Goal: Information Seeking & Learning: Check status

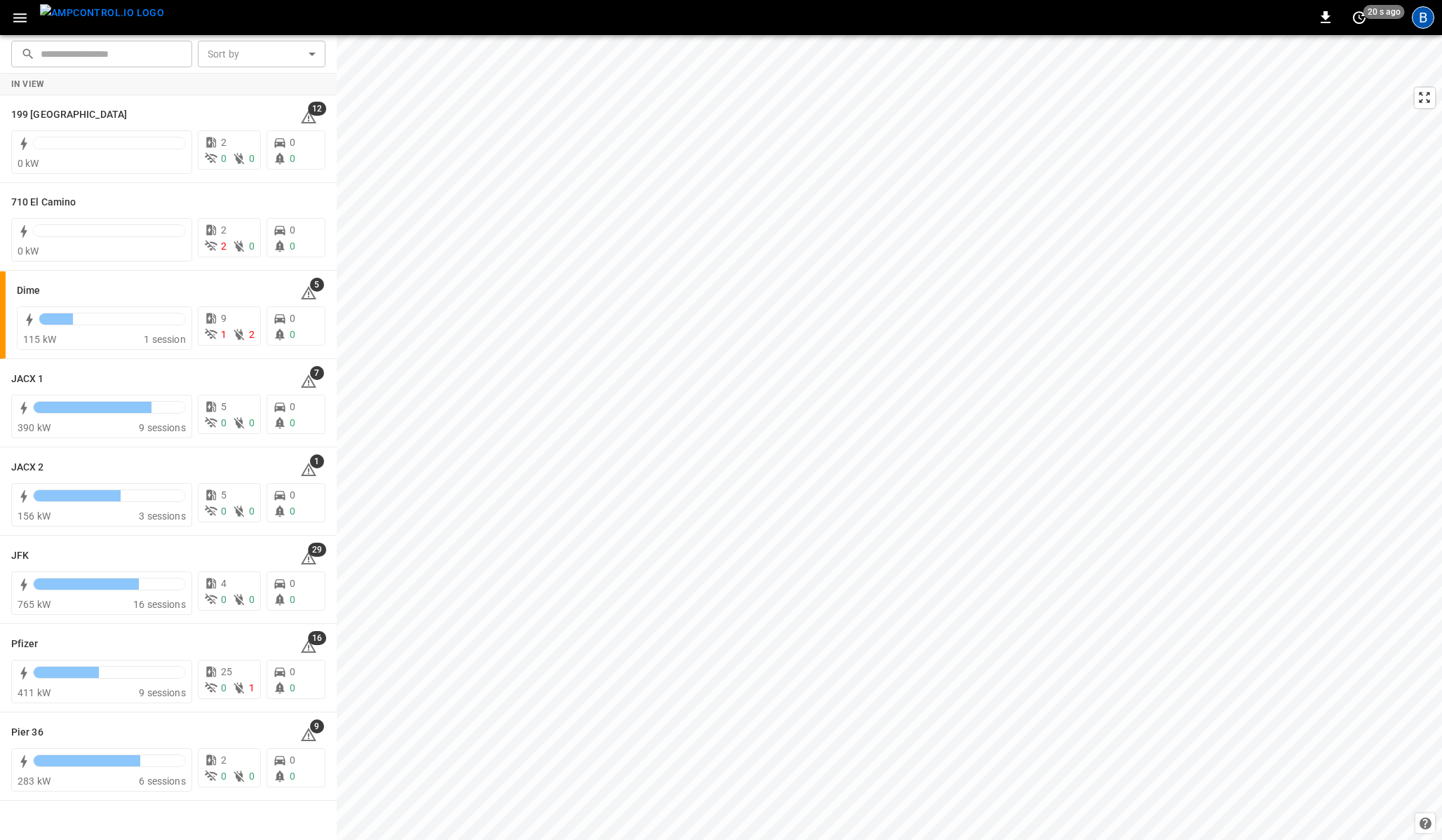
click at [1427, 13] on div "B" at bounding box center [1423, 18] width 23 height 23
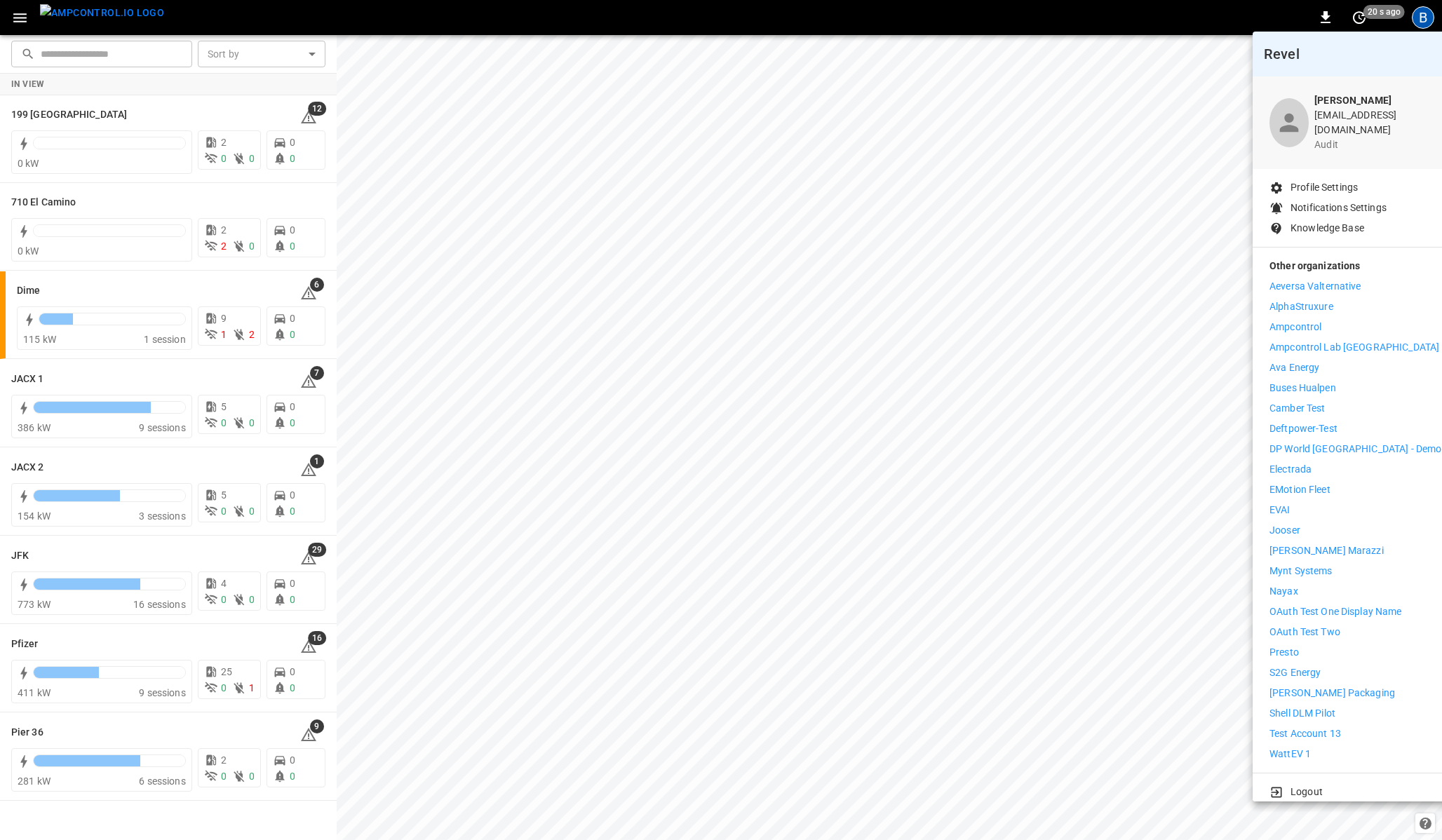
click at [176, 352] on div at bounding box center [721, 420] width 1442 height 840
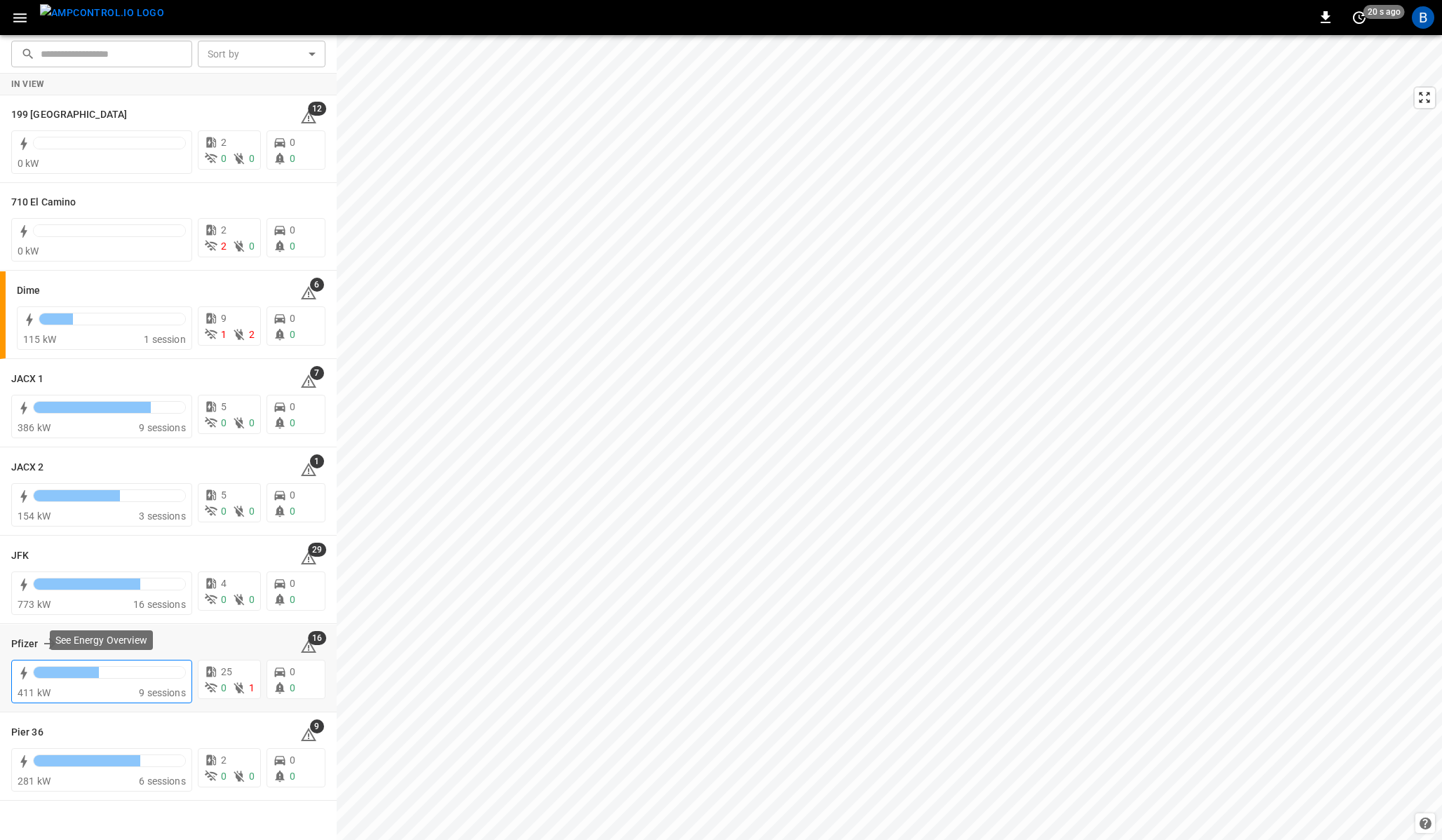
click at [83, 671] on div at bounding box center [66, 673] width 65 height 11
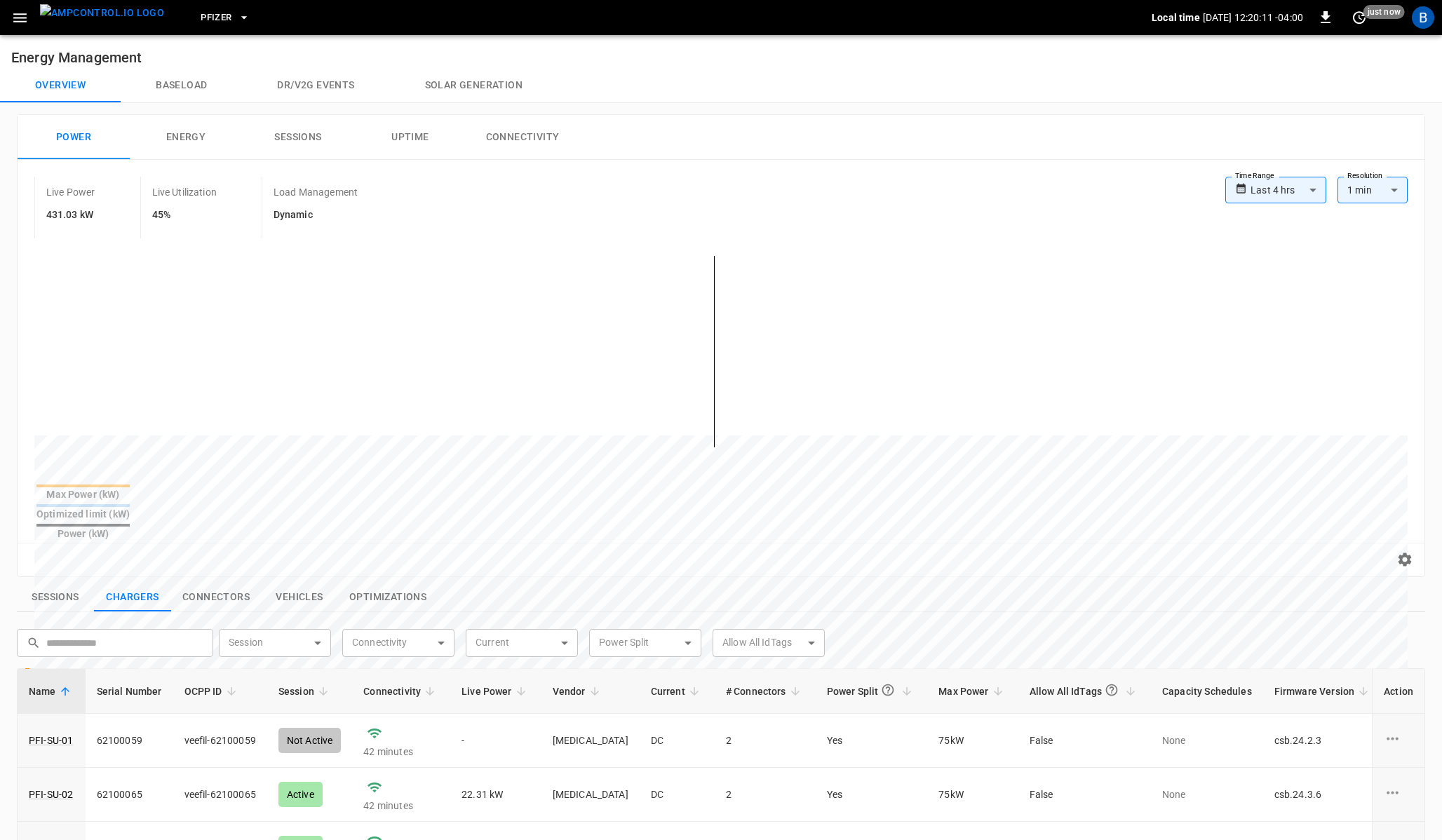
click at [17, 15] on icon "button" at bounding box center [20, 18] width 18 height 18
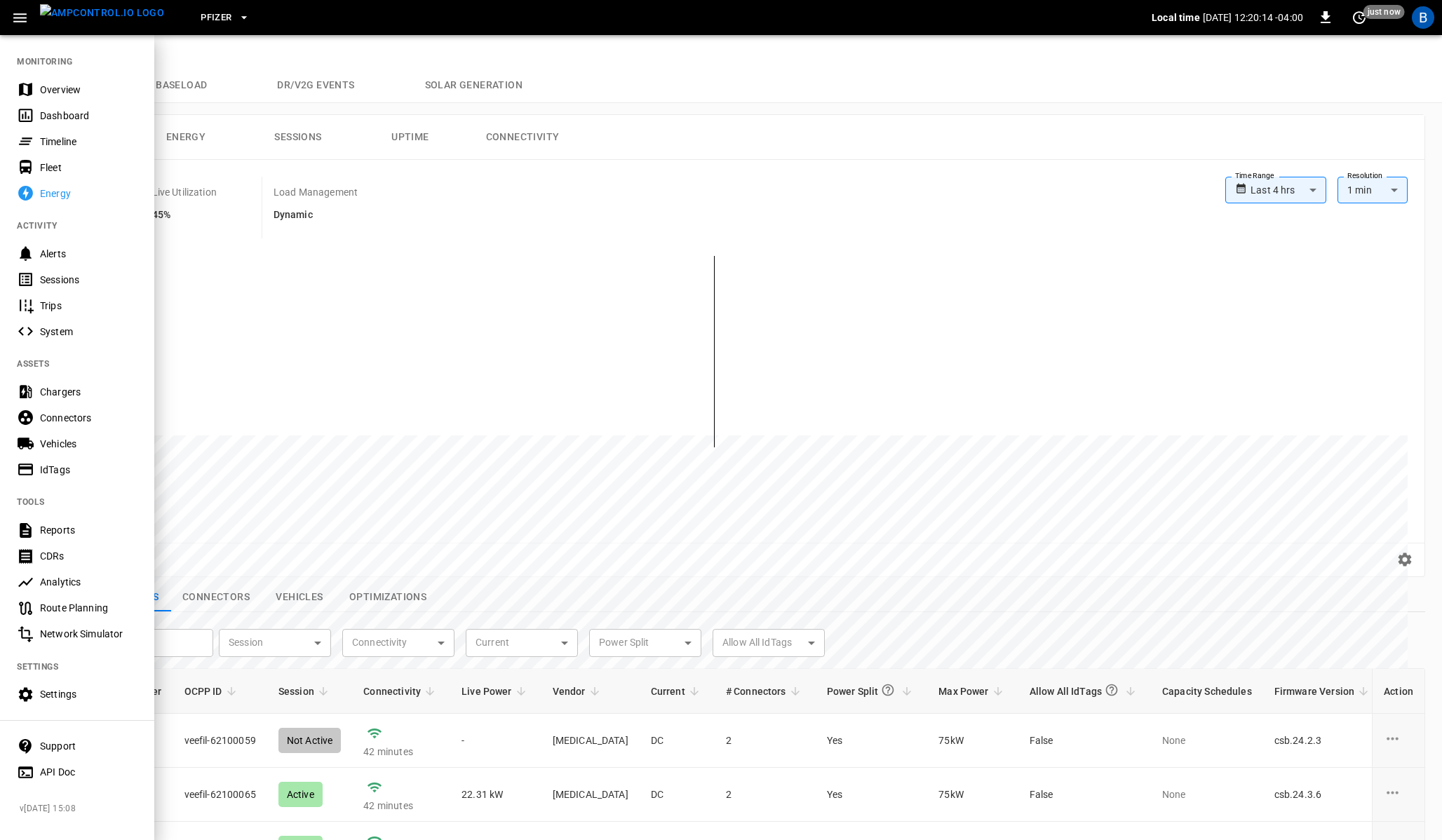
click at [89, 610] on div "Route Planning" at bounding box center [89, 607] width 98 height 14
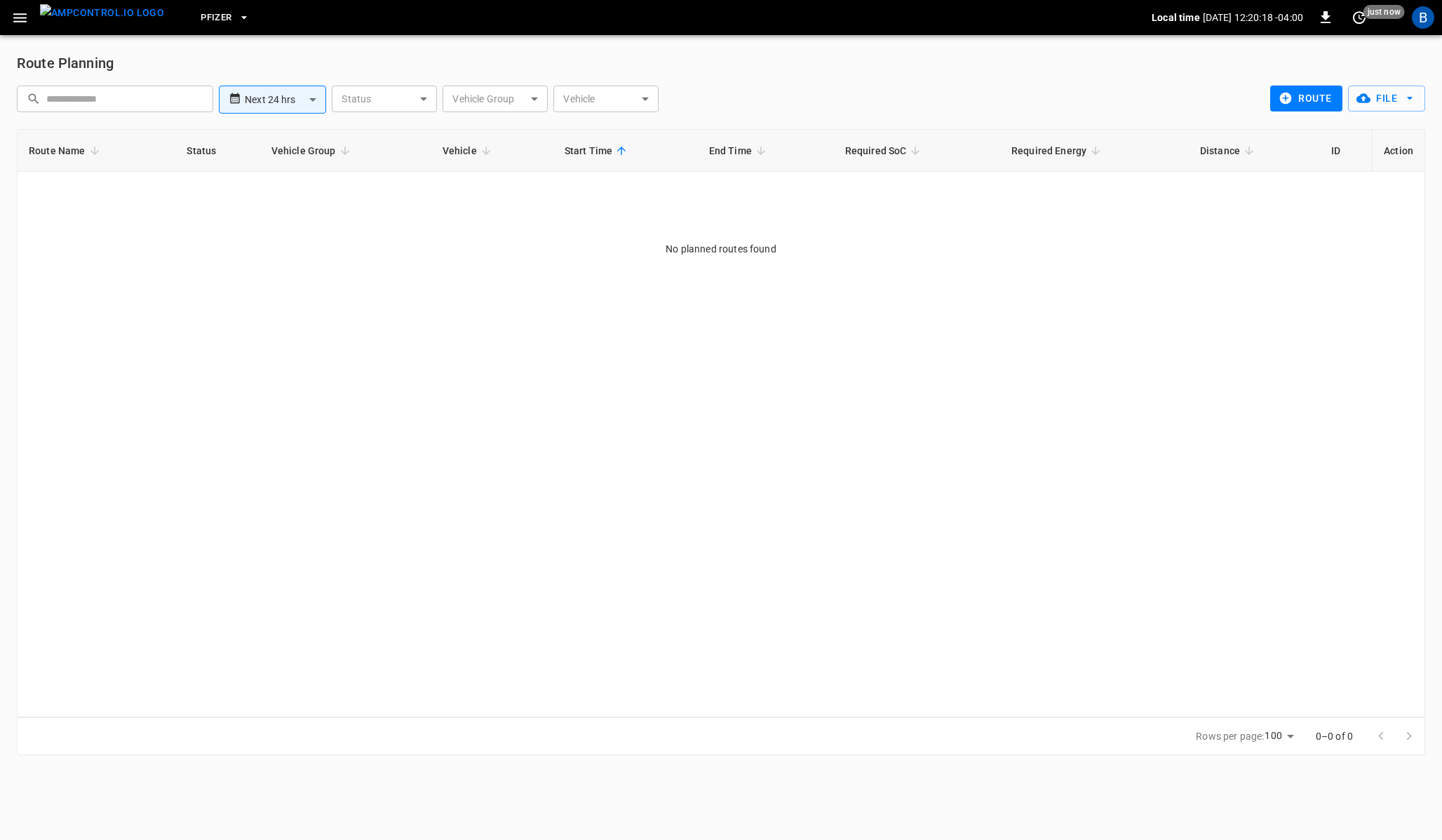
click at [1322, 90] on button "route" at bounding box center [1306, 98] width 72 height 26
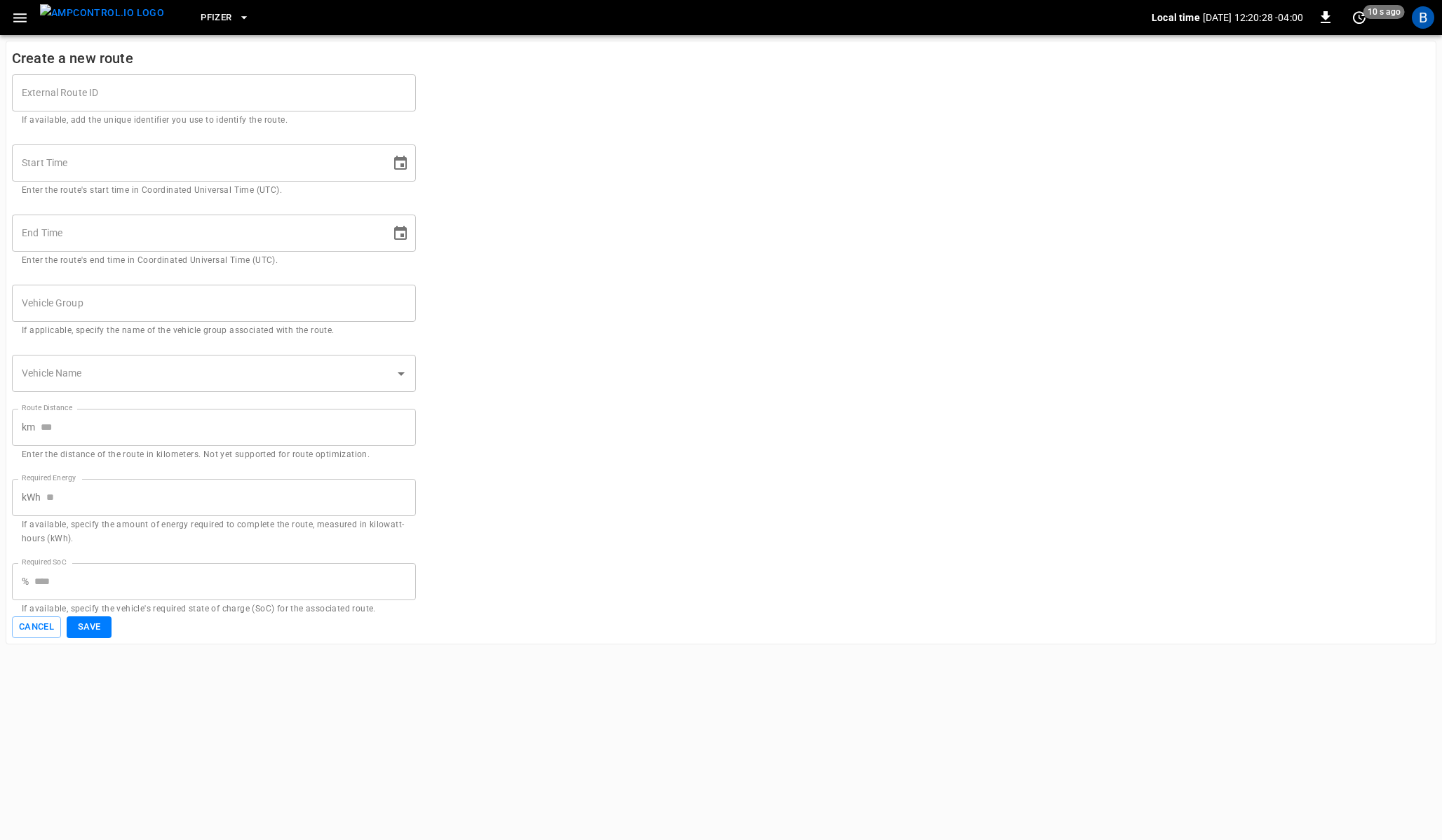
click at [201, 360] on div "Vehicle Name" at bounding box center [214, 374] width 404 height 37
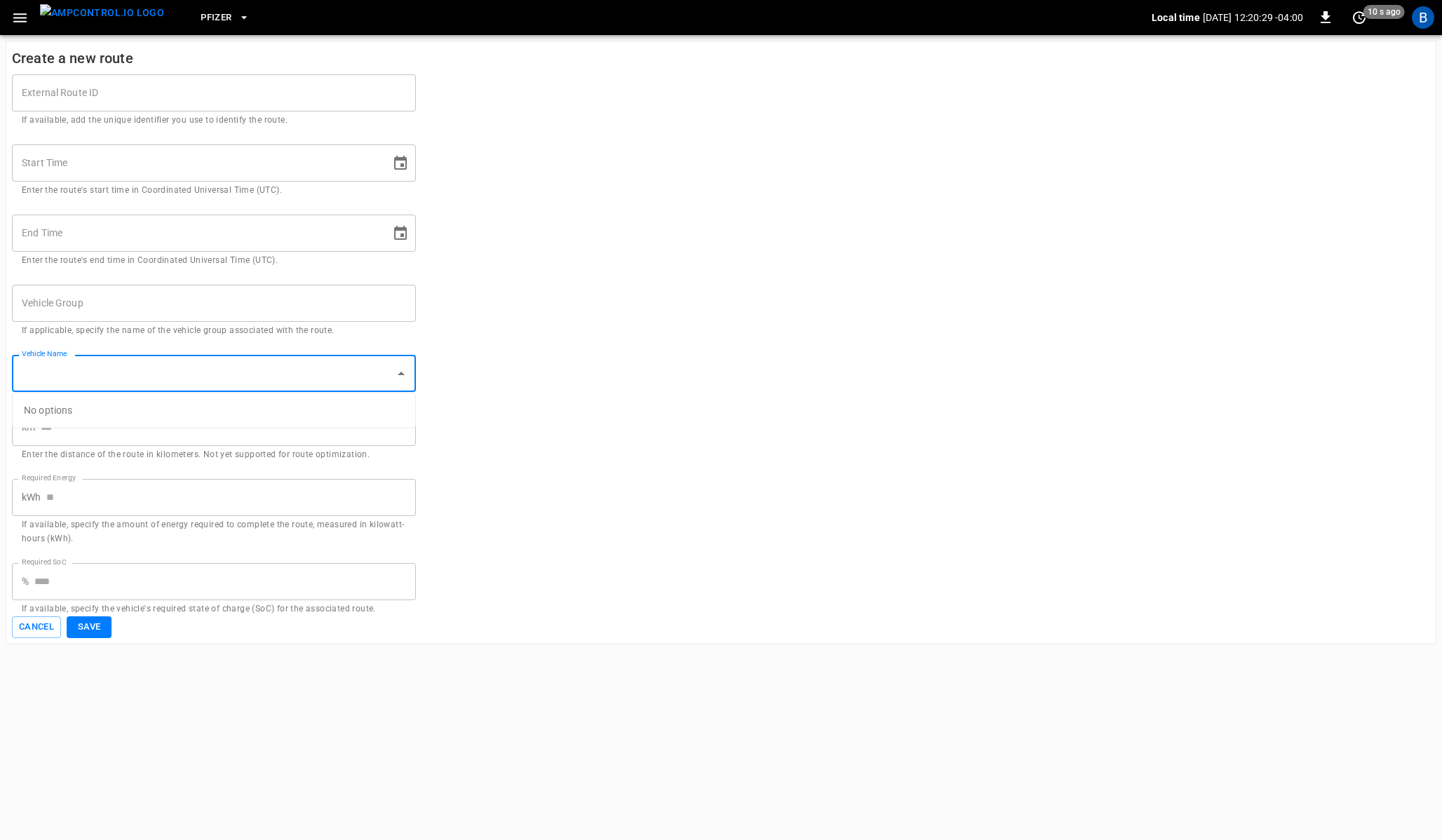
click at [552, 315] on form "External Route ID External Route ID If available, add the unique identifier you…" at bounding box center [721, 348] width 1418 height 580
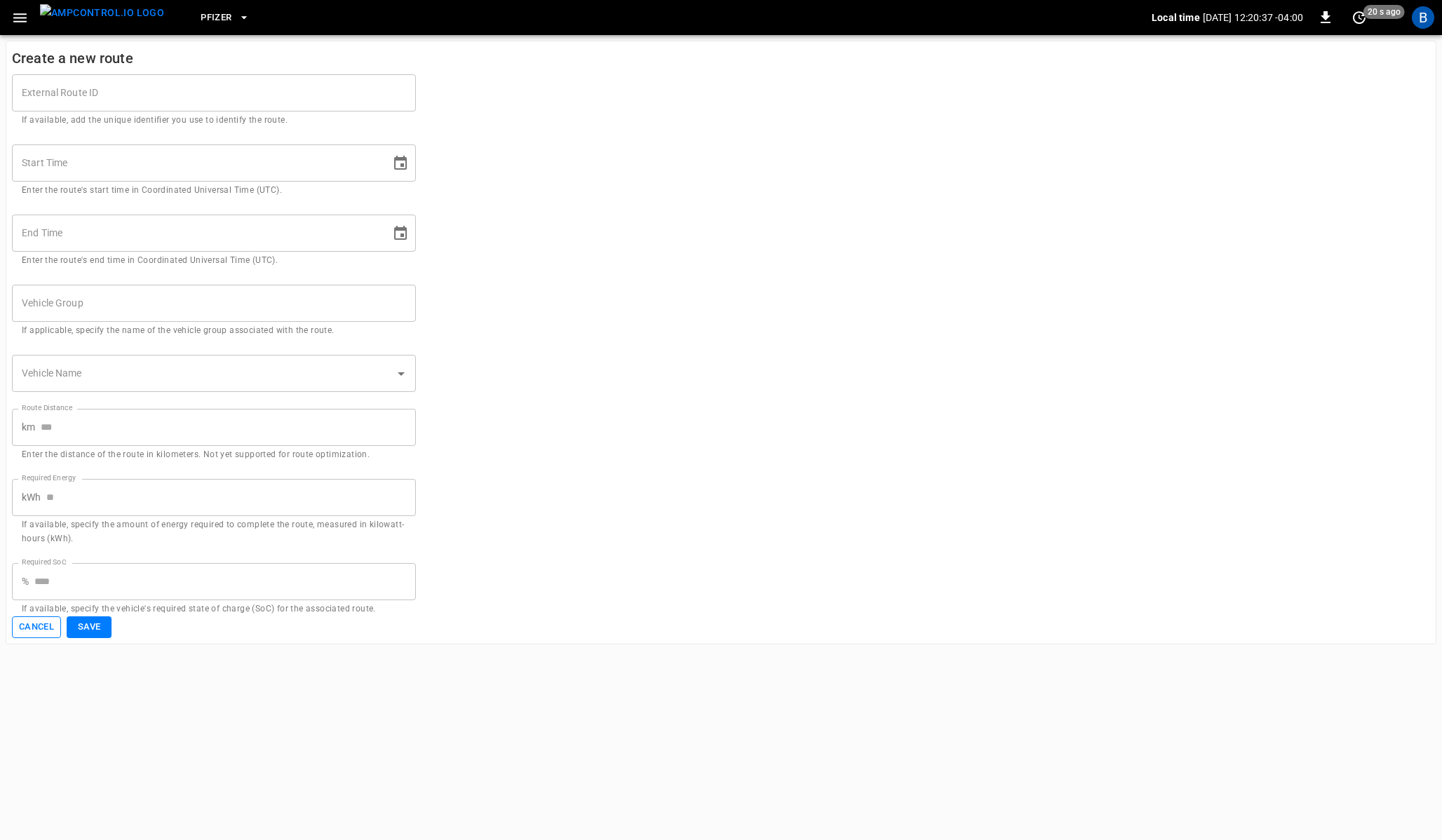
click at [25, 627] on button "Cancel" at bounding box center [37, 626] width 49 height 22
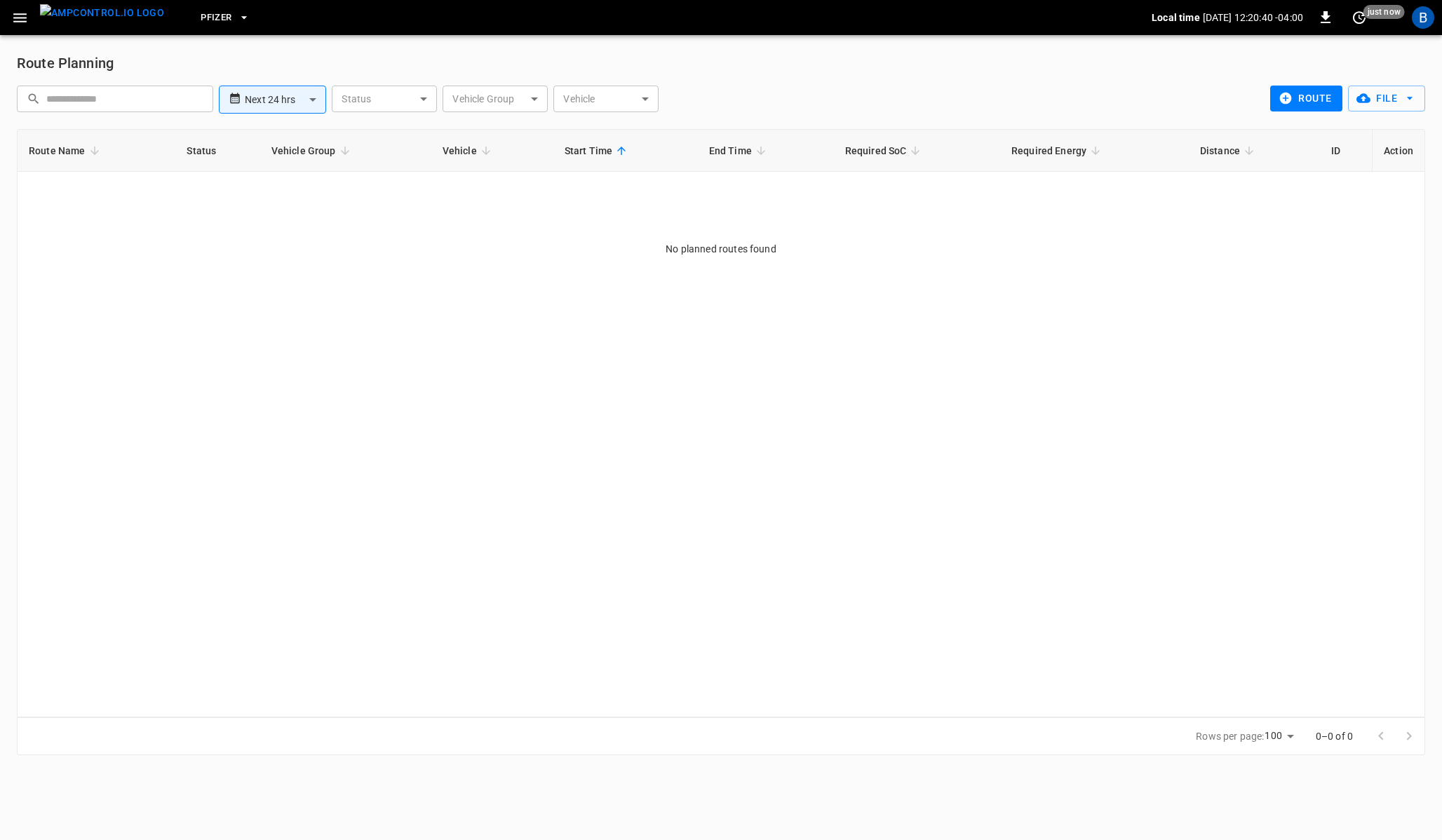
click at [618, 366] on div "Route Name Status Vehicle Group Vehicle Start Time End Time Required SoC Requir…" at bounding box center [721, 423] width 1409 height 588
click at [568, 428] on div "Route Name Status Vehicle Group Vehicle Start Time End Time Required SoC Requir…" at bounding box center [721, 423] width 1409 height 588
click at [16, 12] on icon "button" at bounding box center [20, 18] width 18 height 18
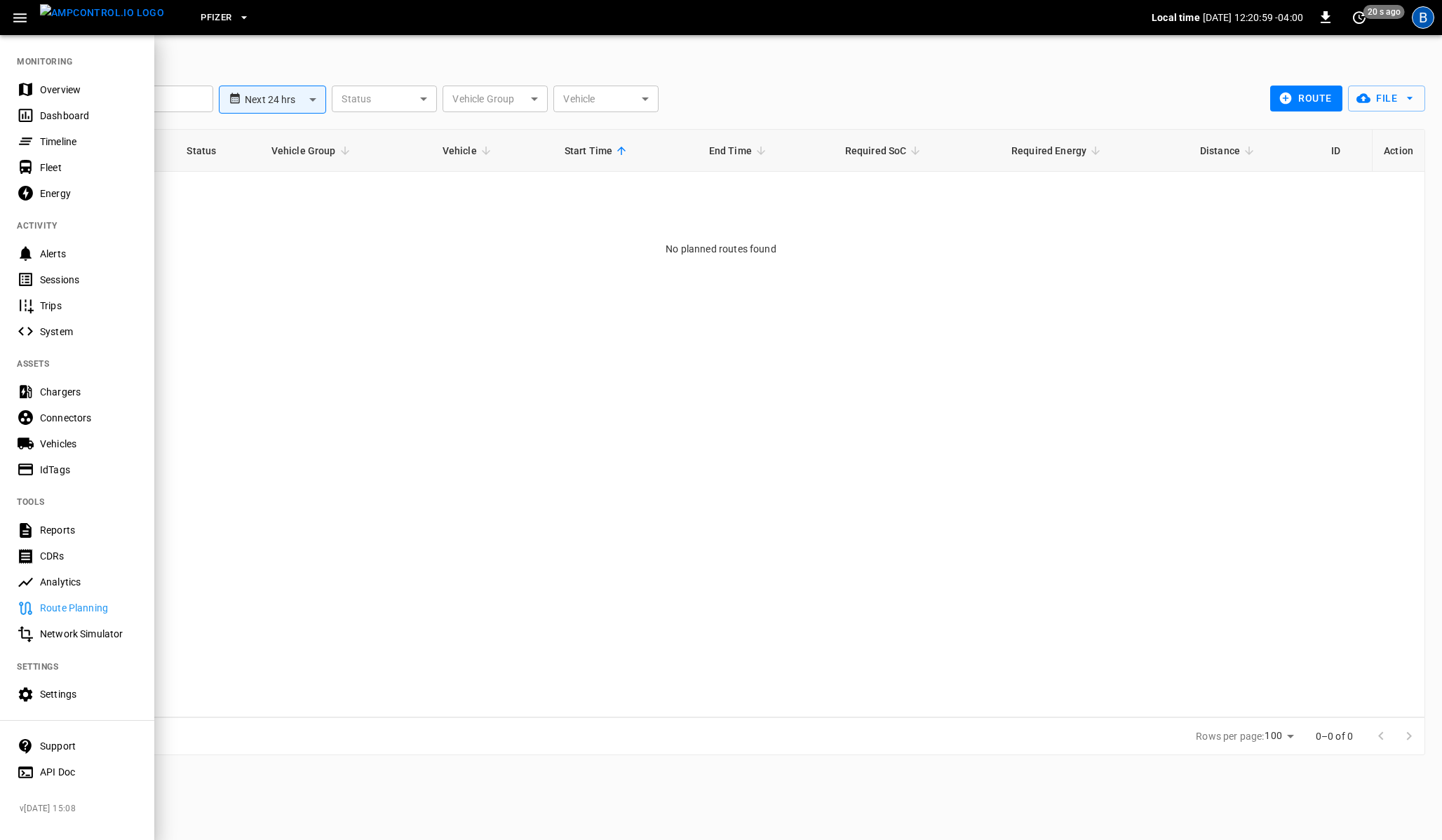
click at [1418, 19] on div "B" at bounding box center [1423, 18] width 23 height 23
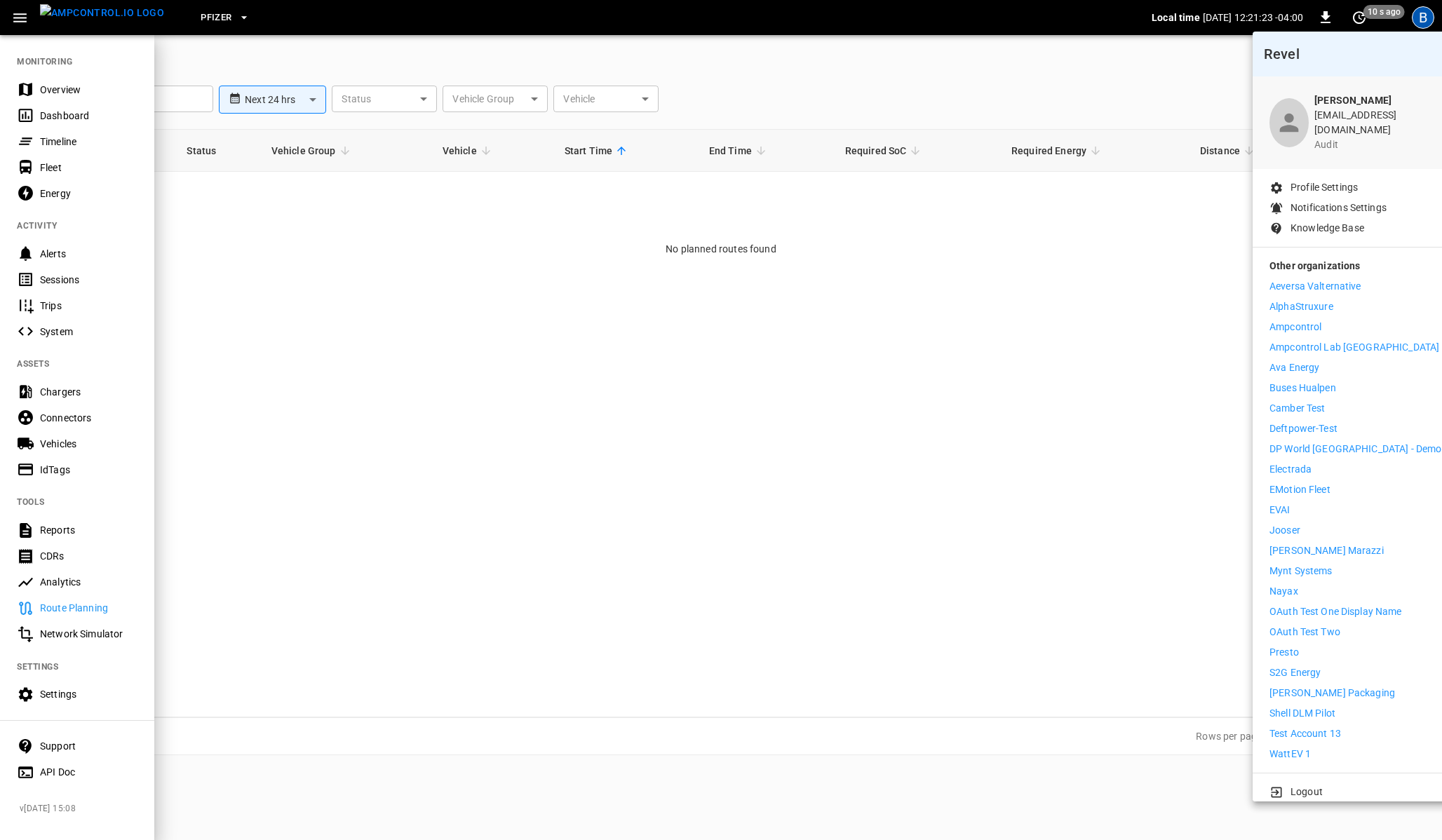
click at [1335, 340] on p "Ampcontrol Lab [GEOGRAPHIC_DATA]" at bounding box center [1354, 347] width 170 height 15
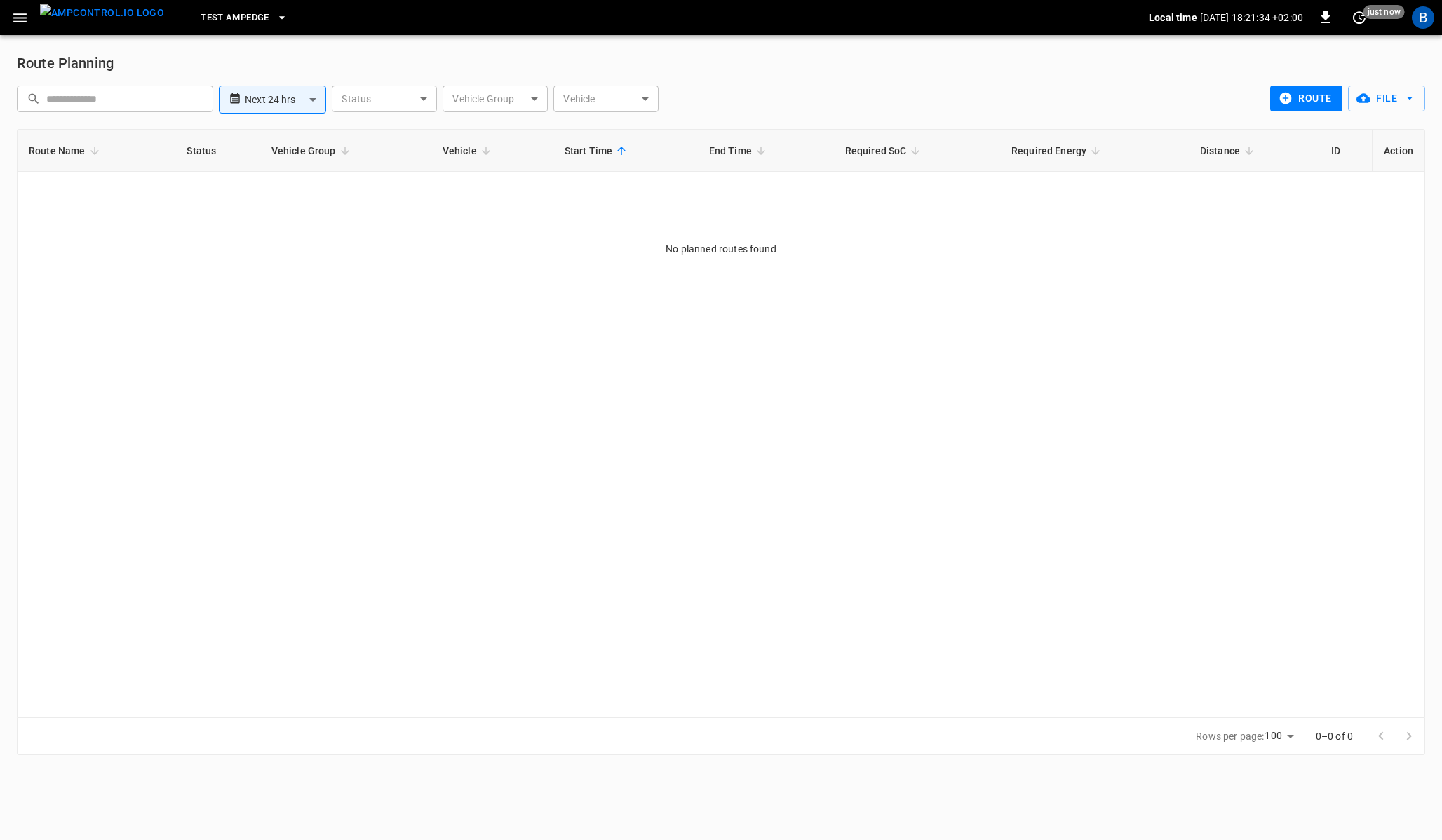
click at [10, 13] on button "button" at bounding box center [20, 18] width 28 height 26
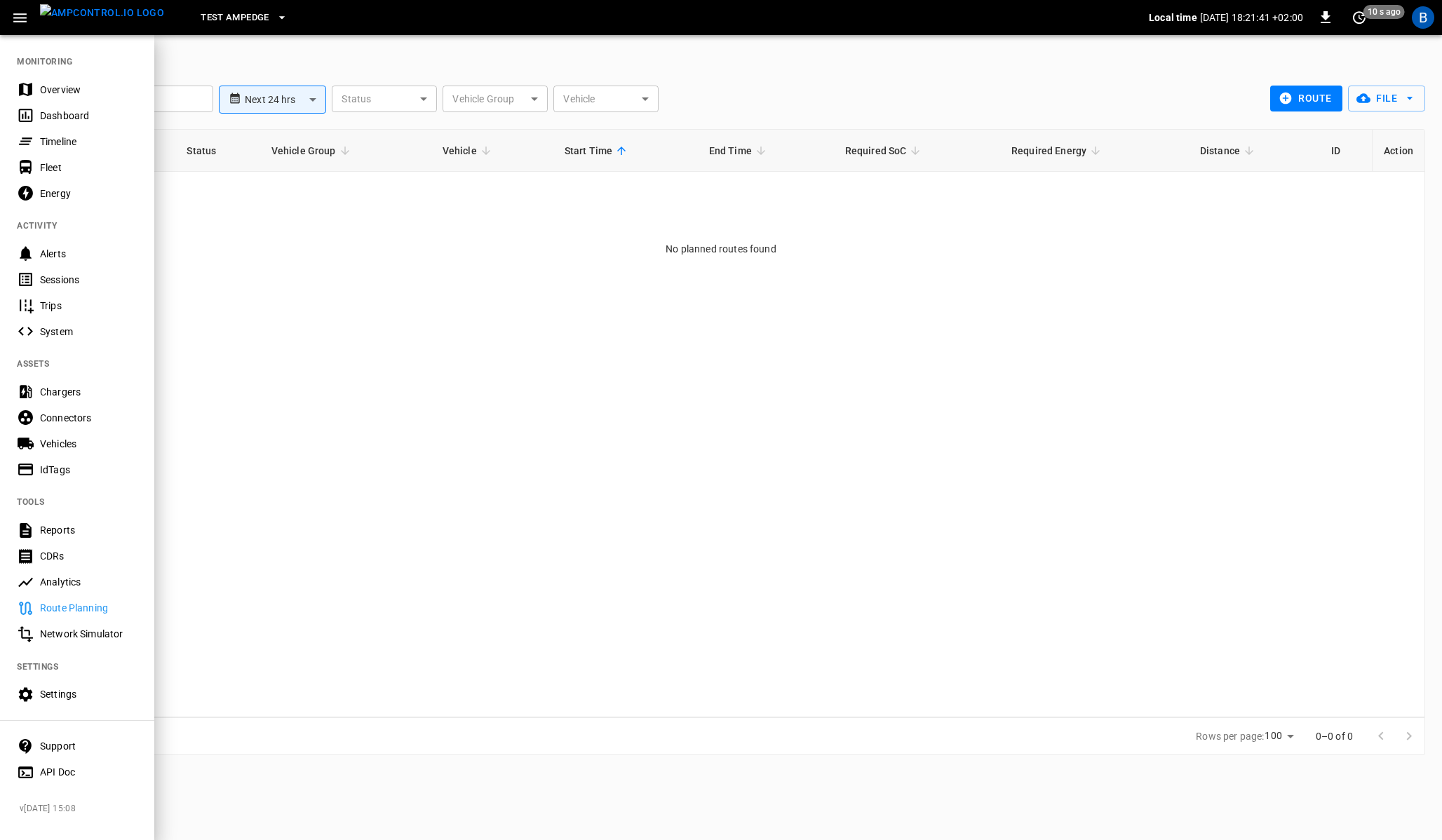
click at [59, 135] on div "Timeline" at bounding box center [89, 141] width 98 height 14
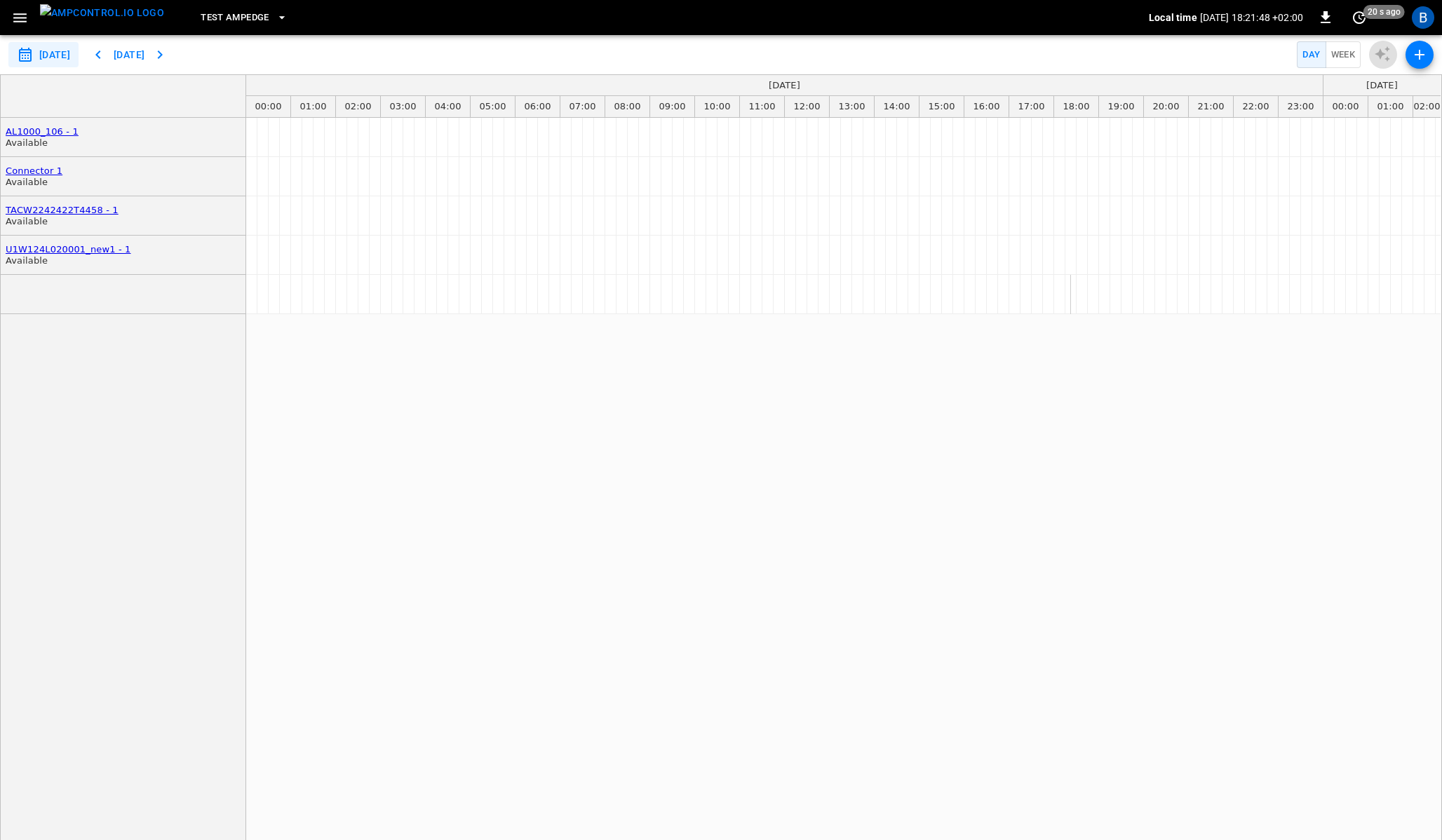
click at [220, 19] on span "test AmpEdge" at bounding box center [235, 18] width 68 height 16
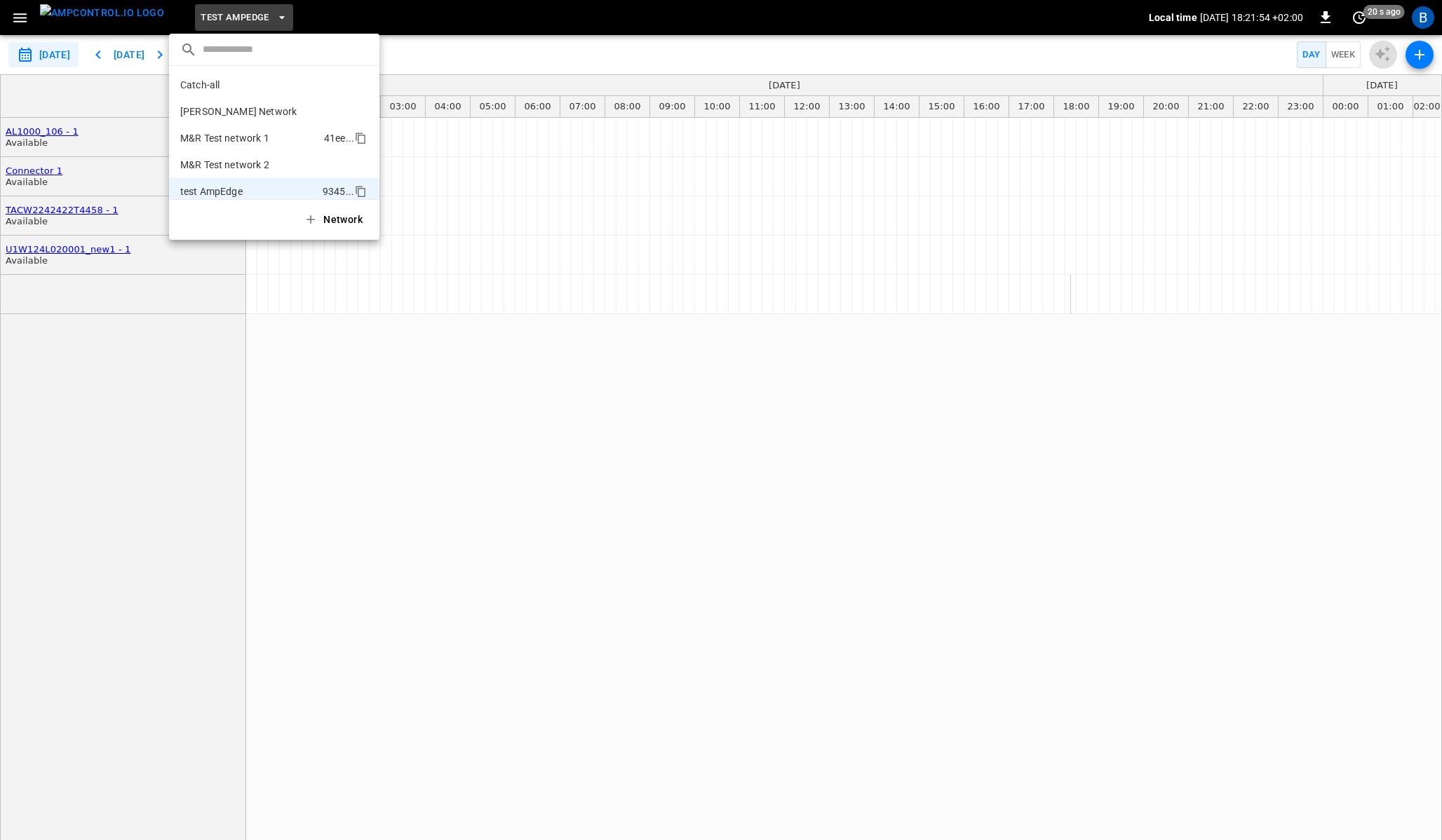
click at [263, 132] on p "M&R Test network 1" at bounding box center [250, 137] width 138 height 14
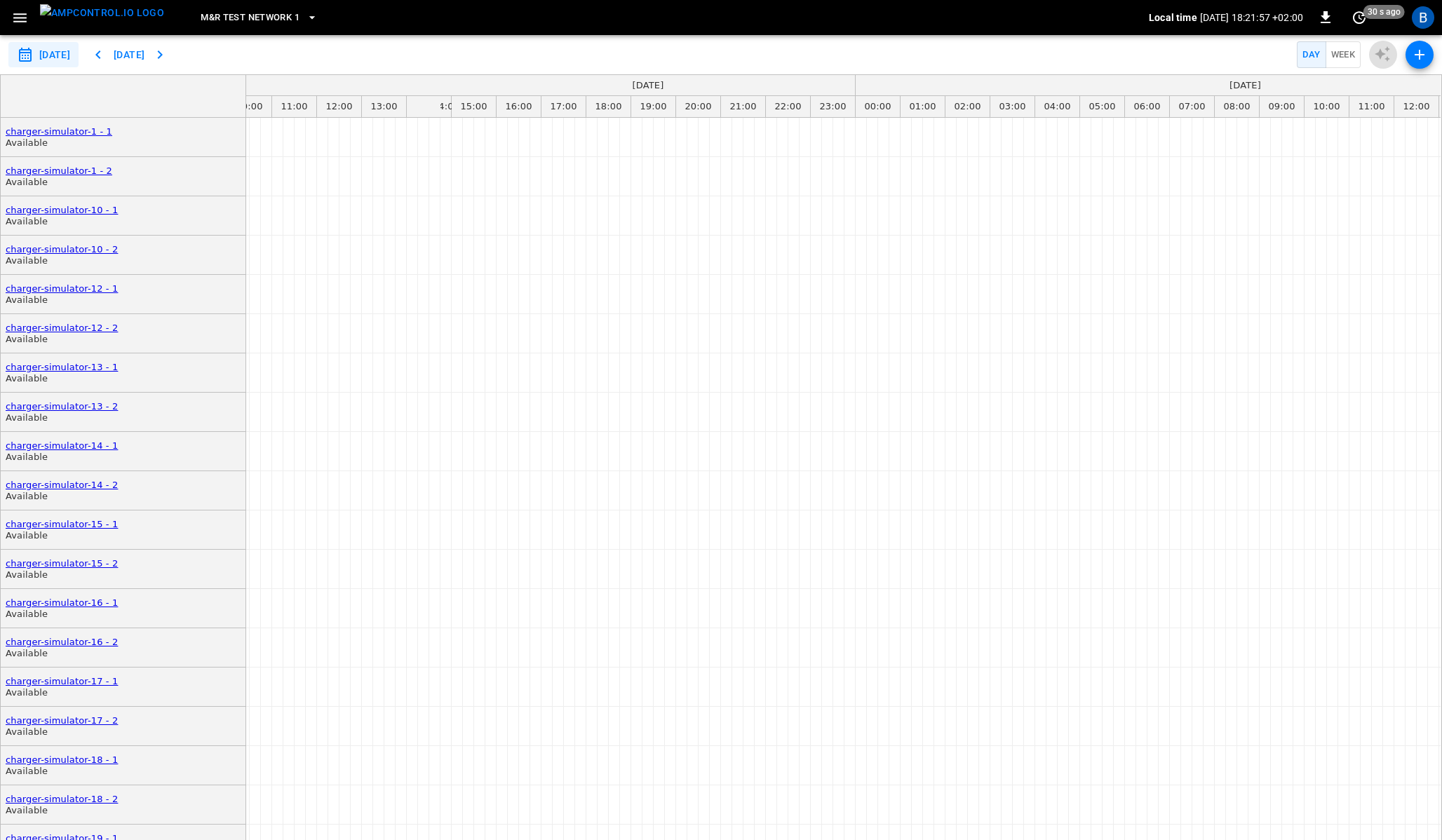
scroll to position [0, 326]
click at [232, 11] on span "M&R Test network 1" at bounding box center [250, 18] width 99 height 16
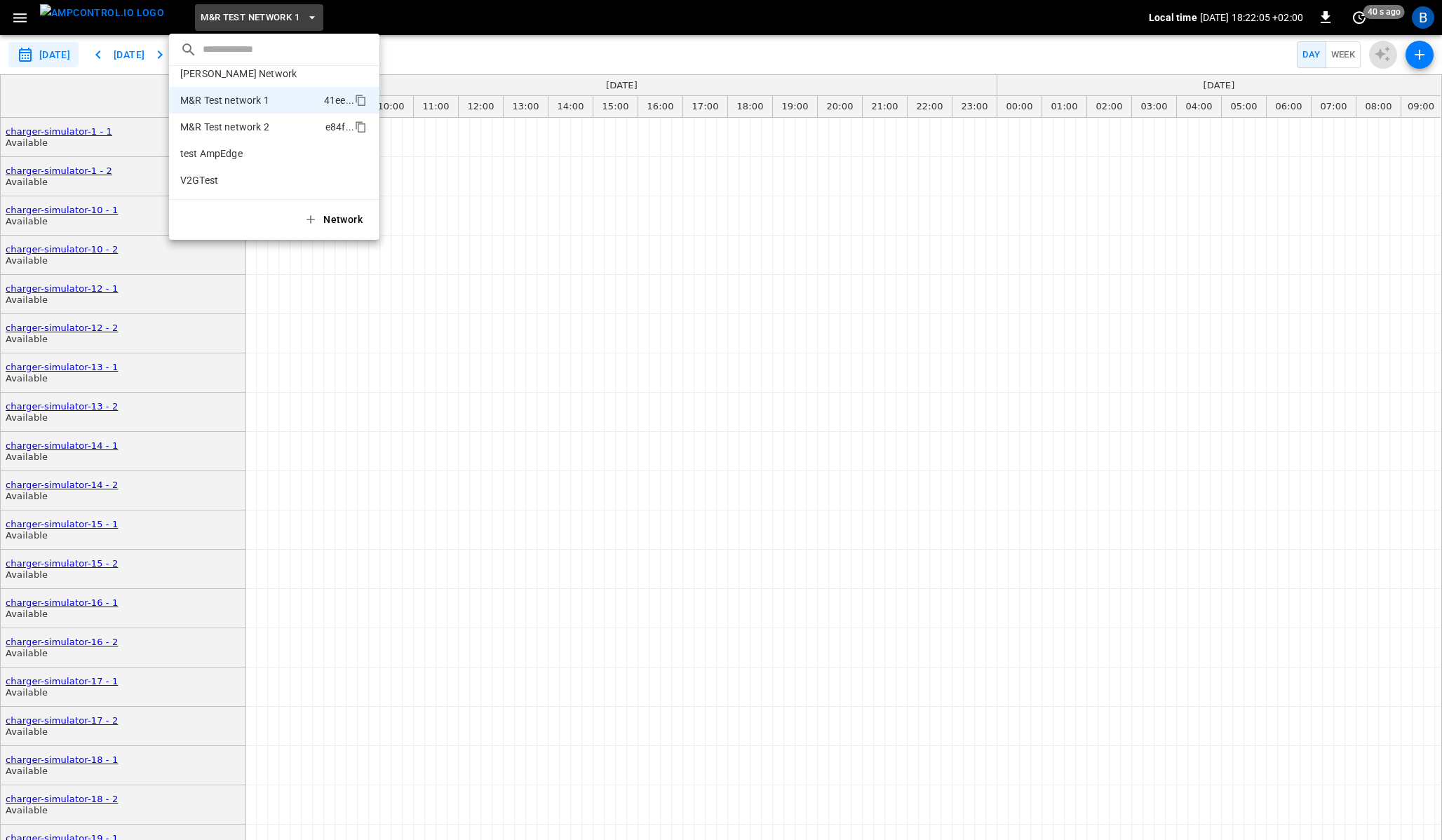
scroll to position [0, 0]
click at [472, 51] on div at bounding box center [721, 420] width 1442 height 840
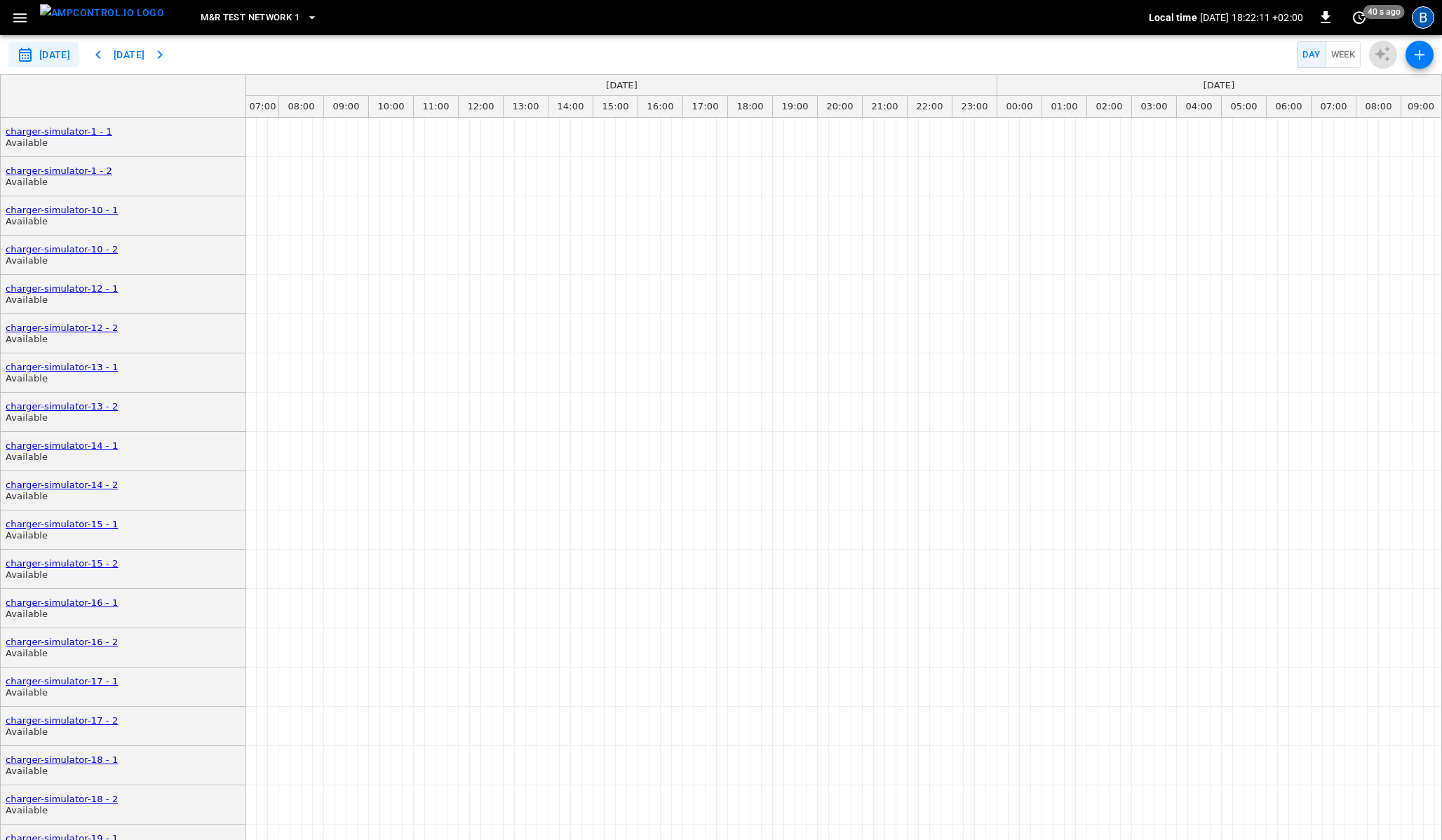
click at [1420, 22] on div "B" at bounding box center [1423, 18] width 23 height 23
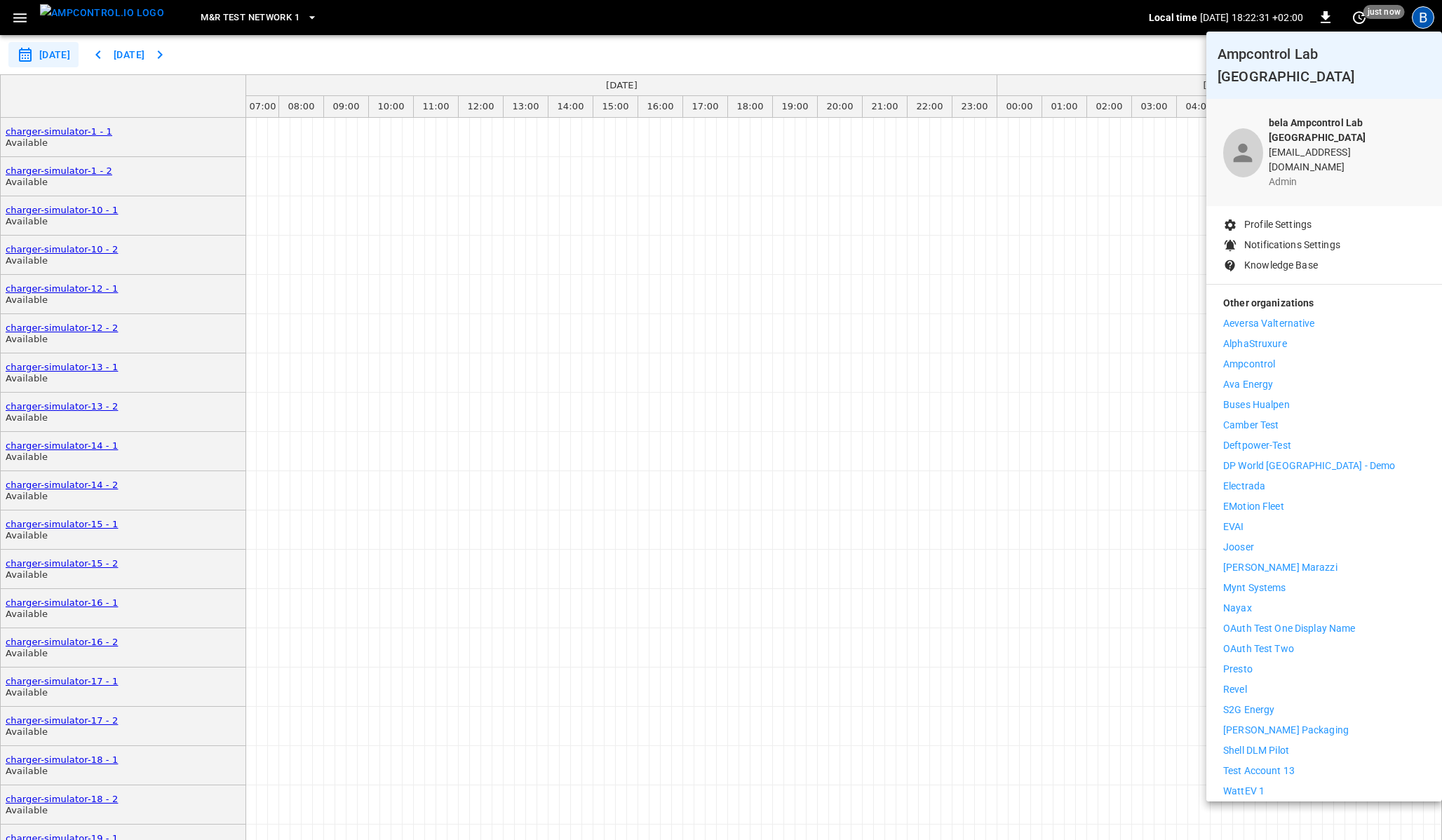
click at [1305, 743] on li "Shell DLM Pilot" at bounding box center [1324, 751] width 202 height 15
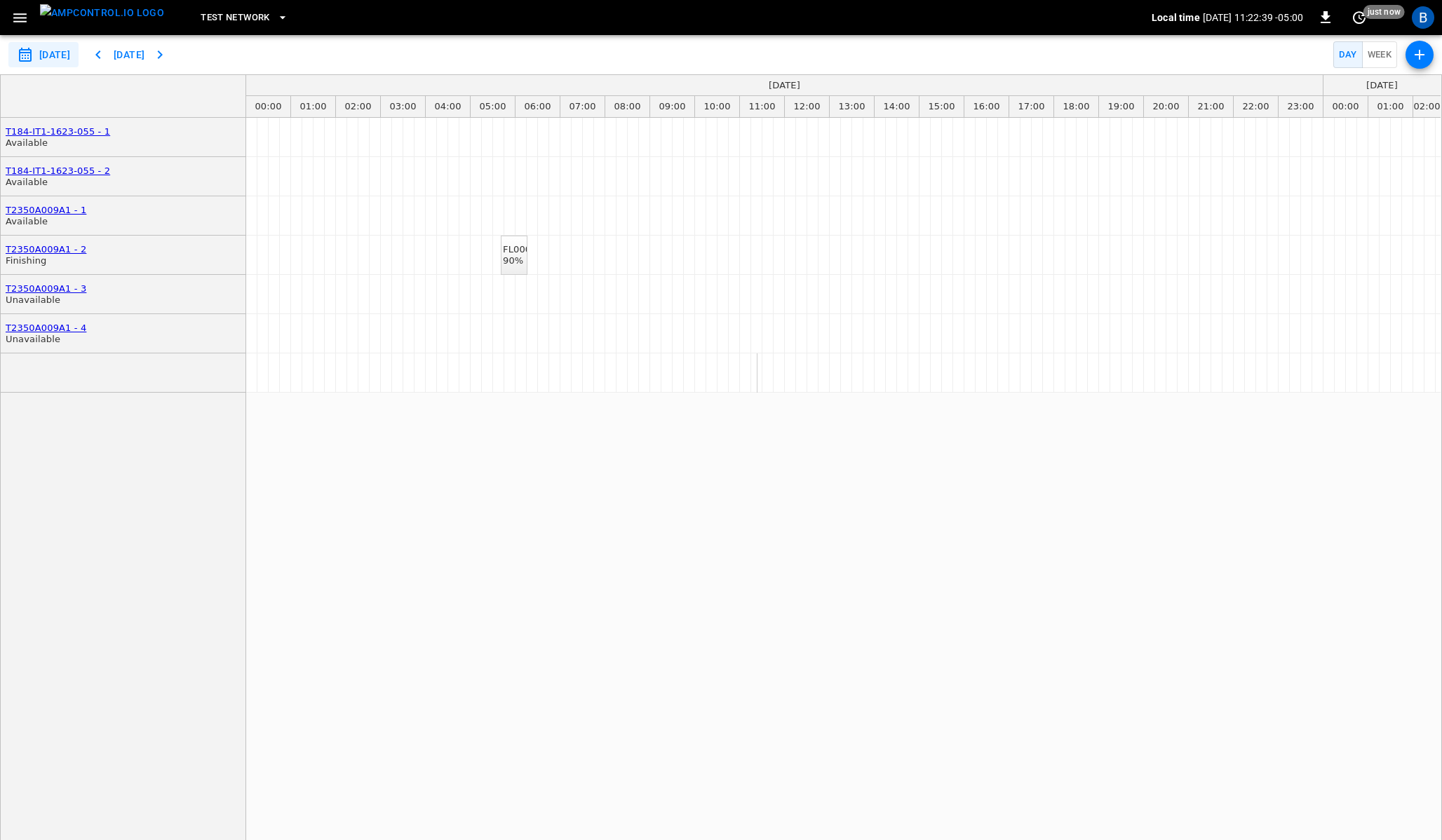
click at [517, 265] on div "FL000283 90%" at bounding box center [526, 254] width 46 height 22
click at [549, 595] on div "FL000283 90%" at bounding box center [843, 487] width 1194 height 738
click at [1431, 15] on div "B" at bounding box center [1423, 18] width 23 height 23
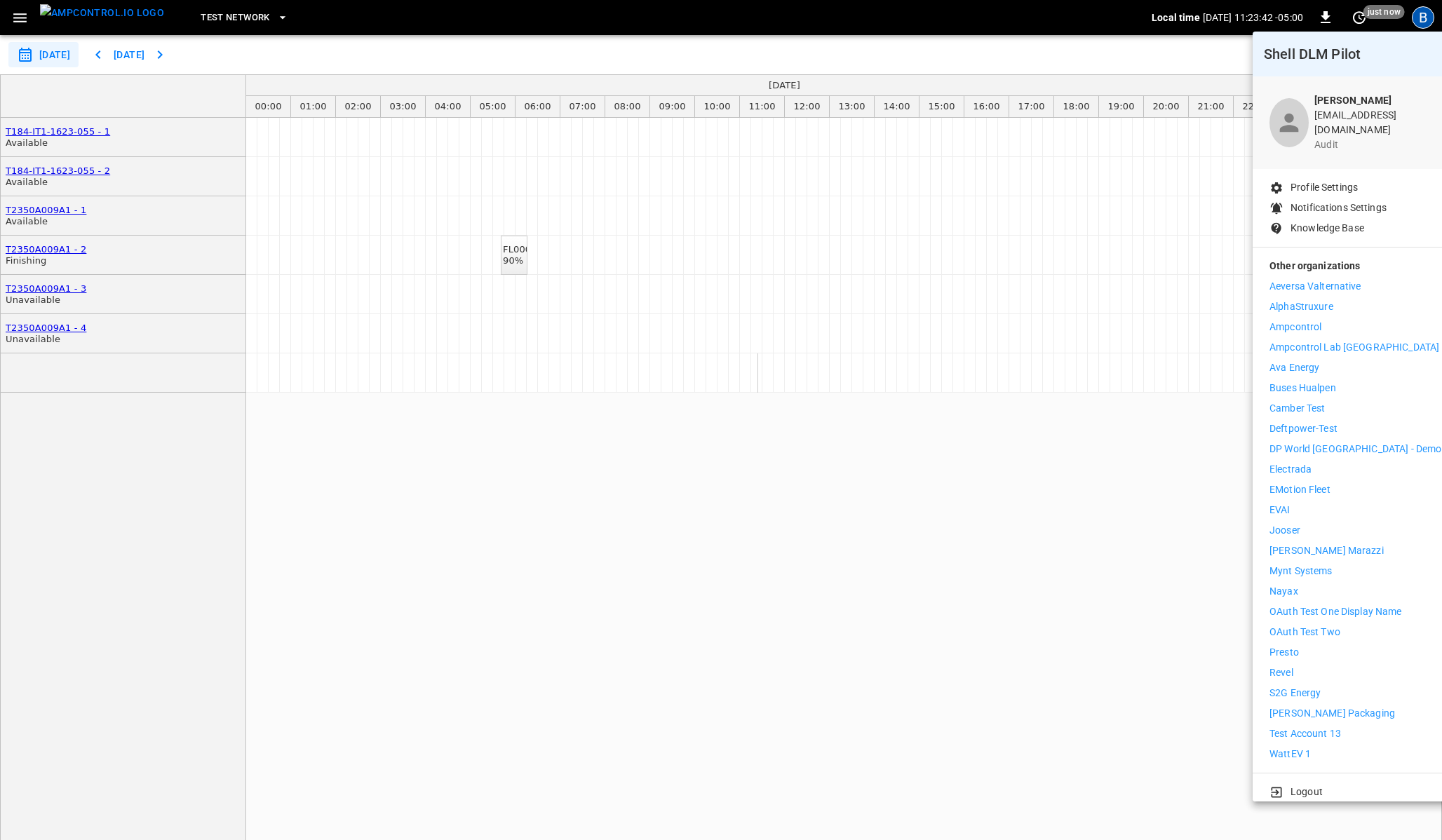
click at [1303, 785] on p "Logout" at bounding box center [1307, 792] width 33 height 15
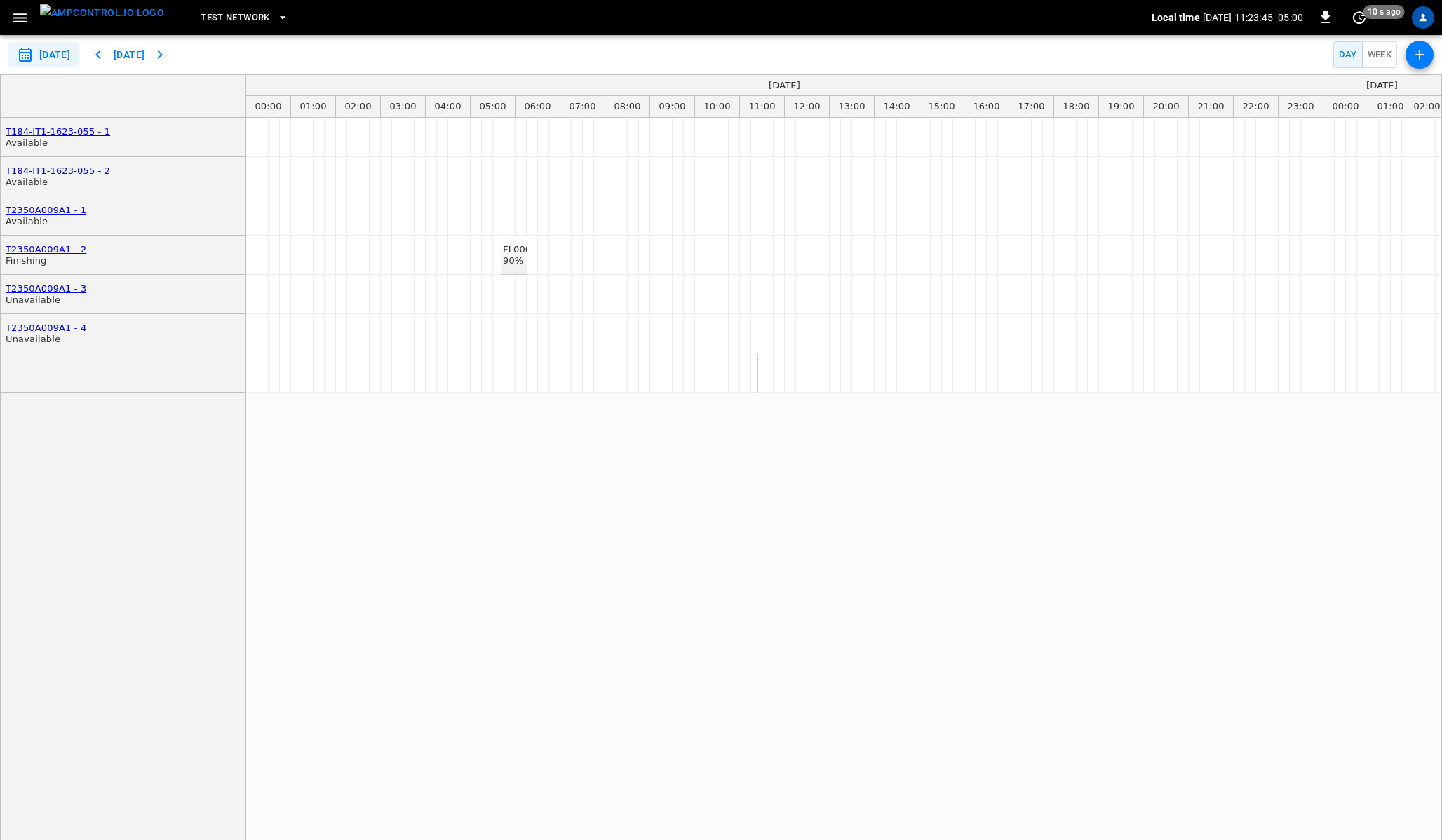
click at [1313, 656] on div "FL000283 90%" at bounding box center [843, 487] width 1194 height 738
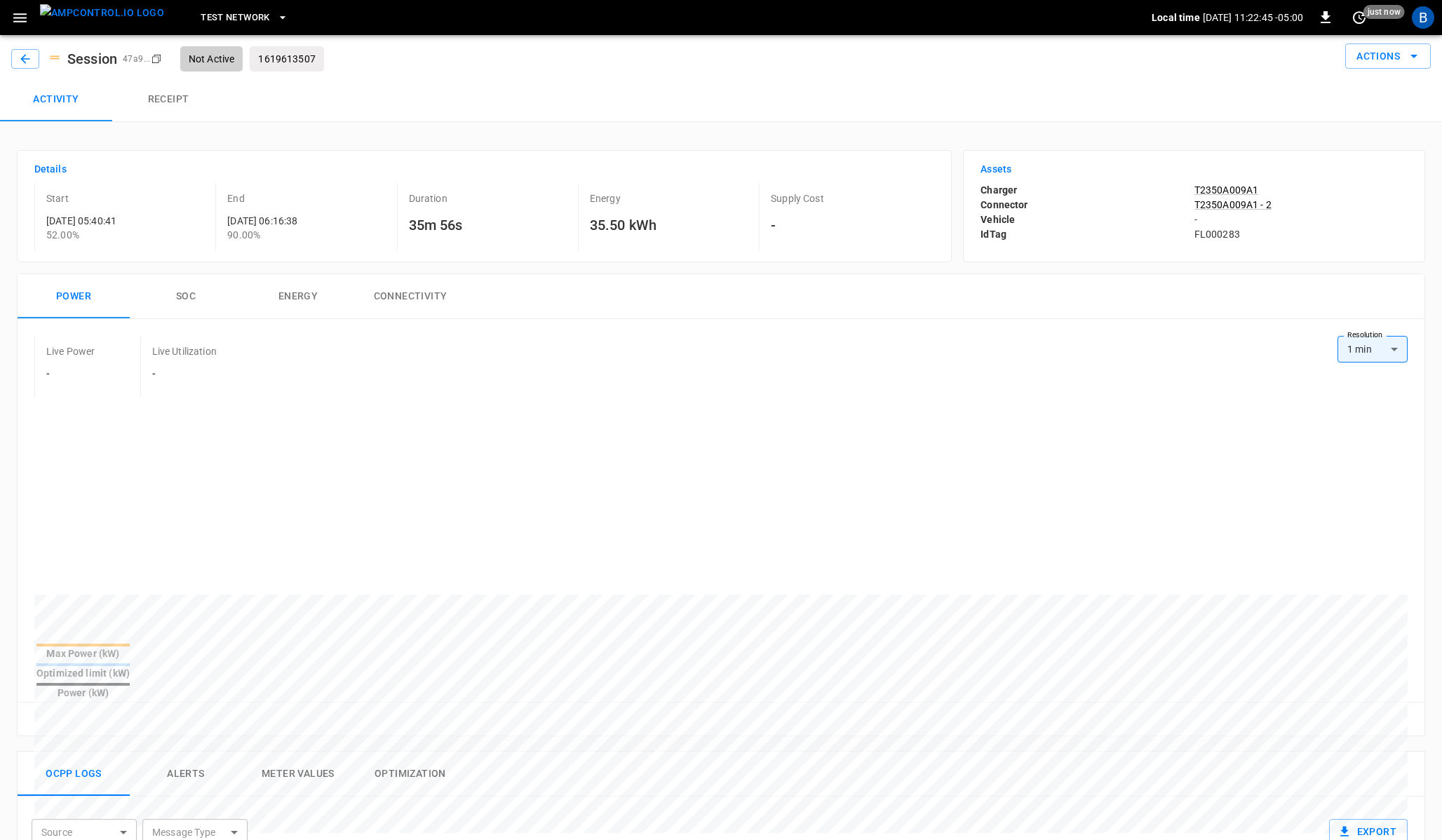
click at [17, 19] on icon "button" at bounding box center [20, 18] width 18 height 18
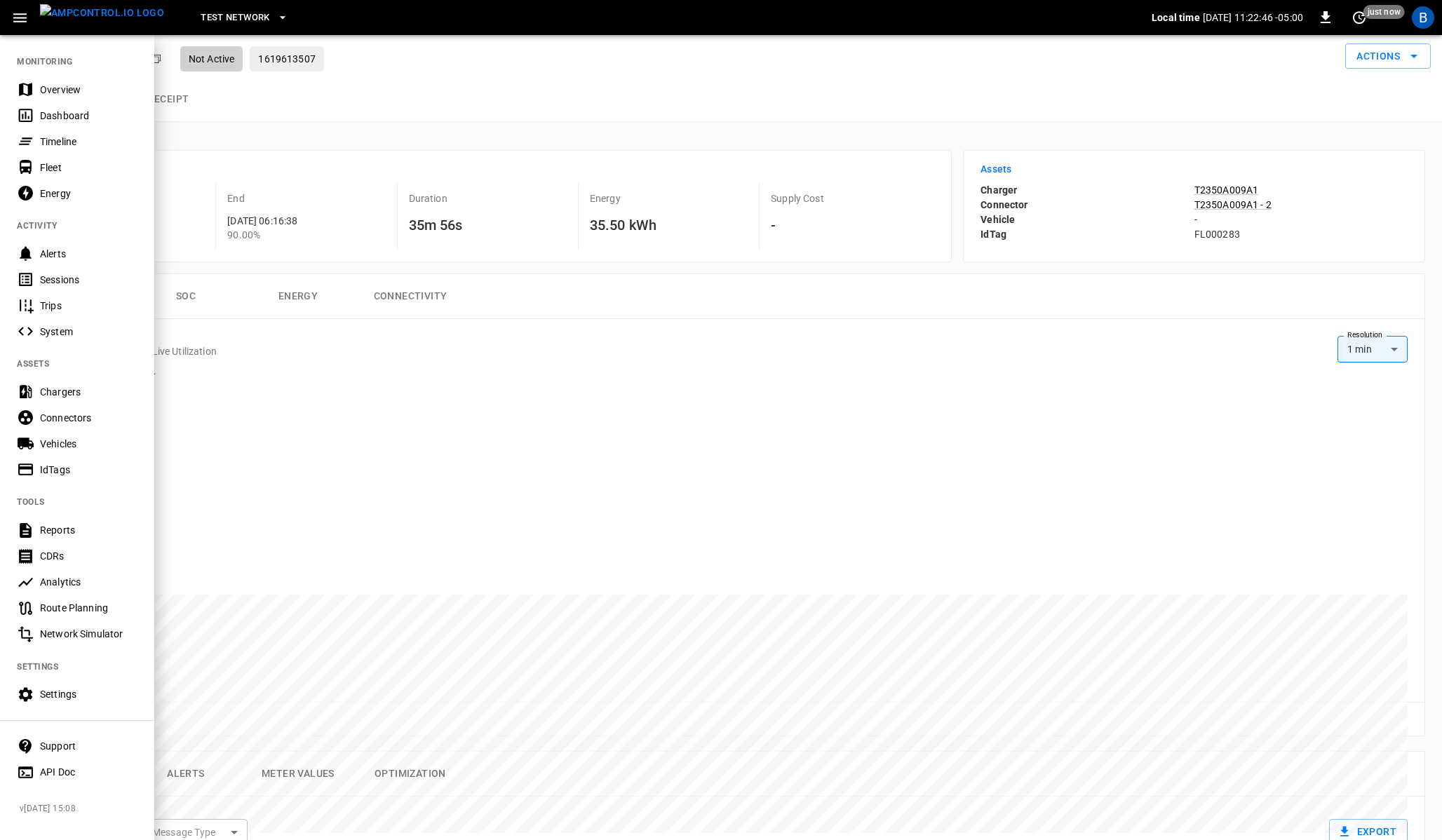
click at [247, 115] on div at bounding box center [721, 420] width 1442 height 840
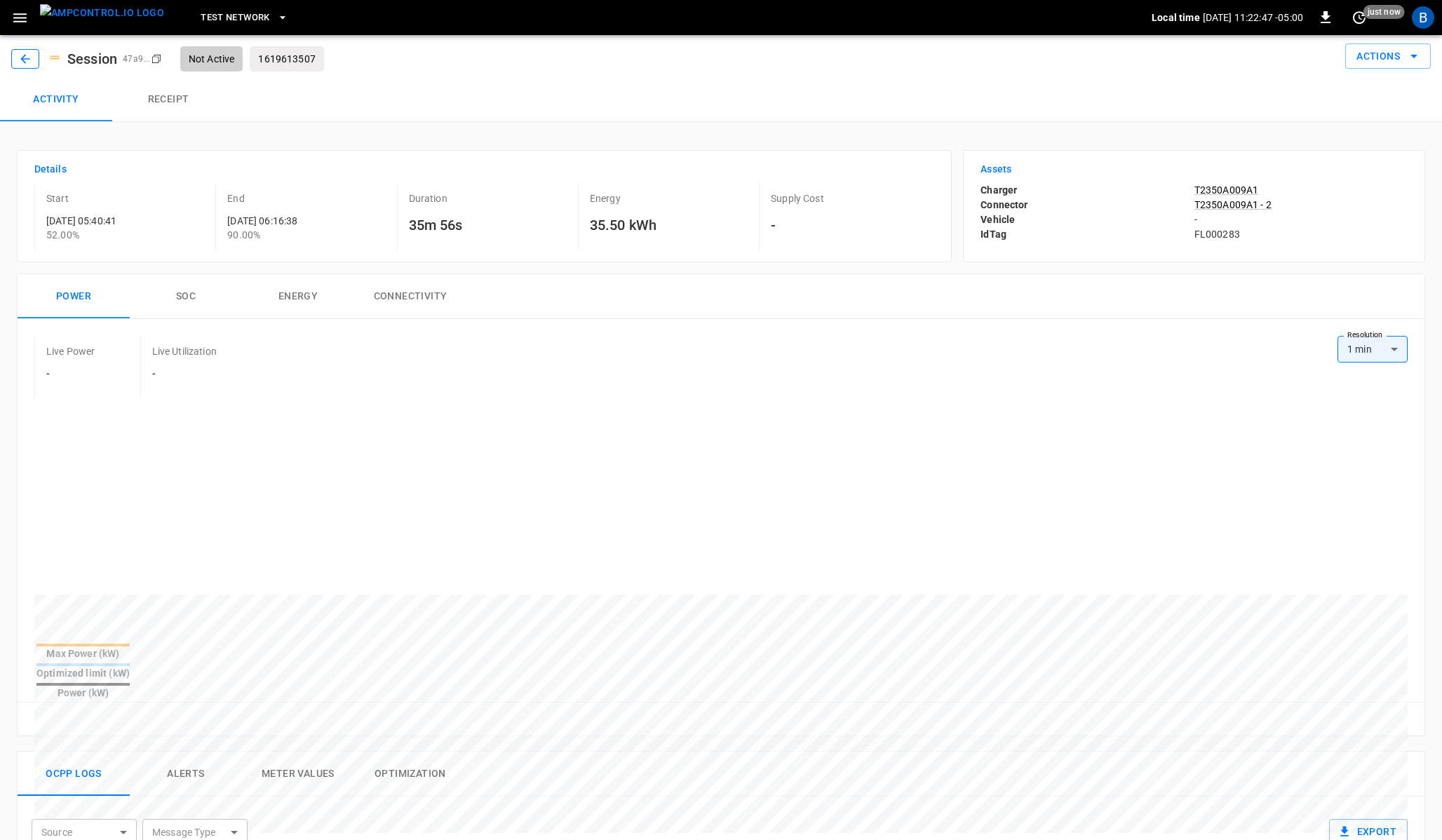
click at [16, 55] on button "button" at bounding box center [25, 58] width 28 height 19
click at [21, 60] on icon "button" at bounding box center [24, 58] width 14 height 14
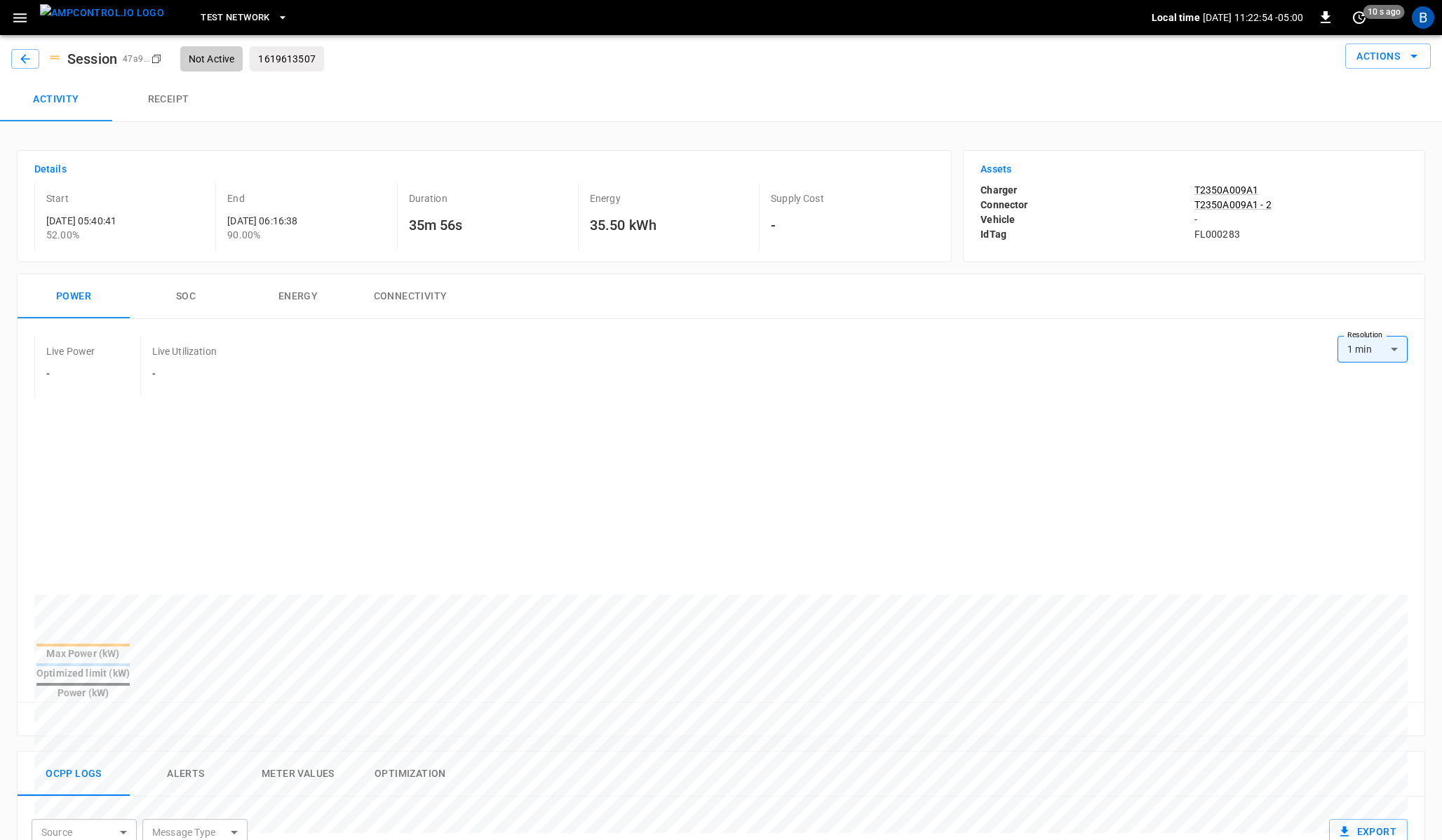
click at [18, 20] on icon "button" at bounding box center [20, 17] width 13 height 9
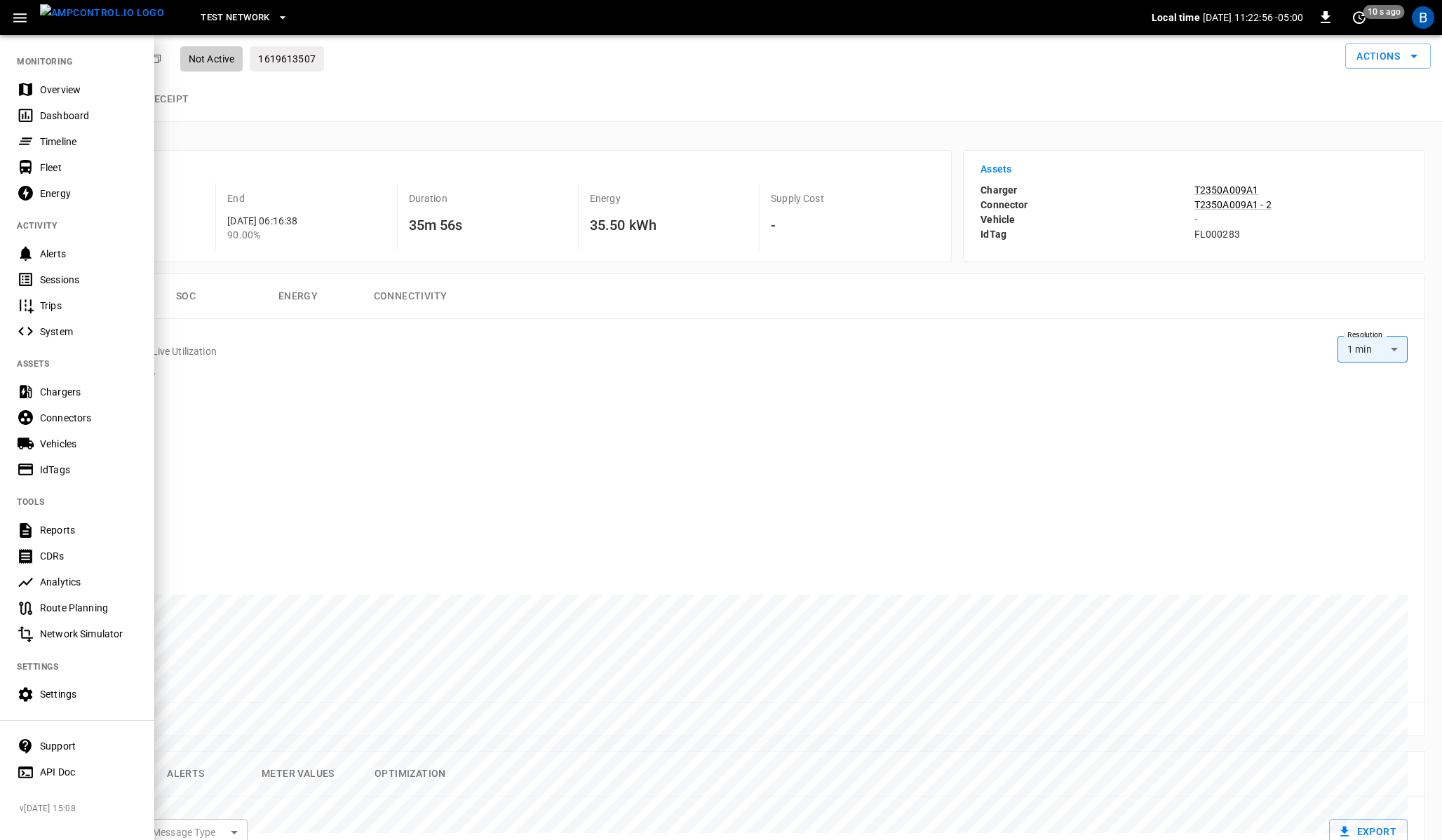
click at [68, 141] on div "Timeline" at bounding box center [89, 141] width 98 height 14
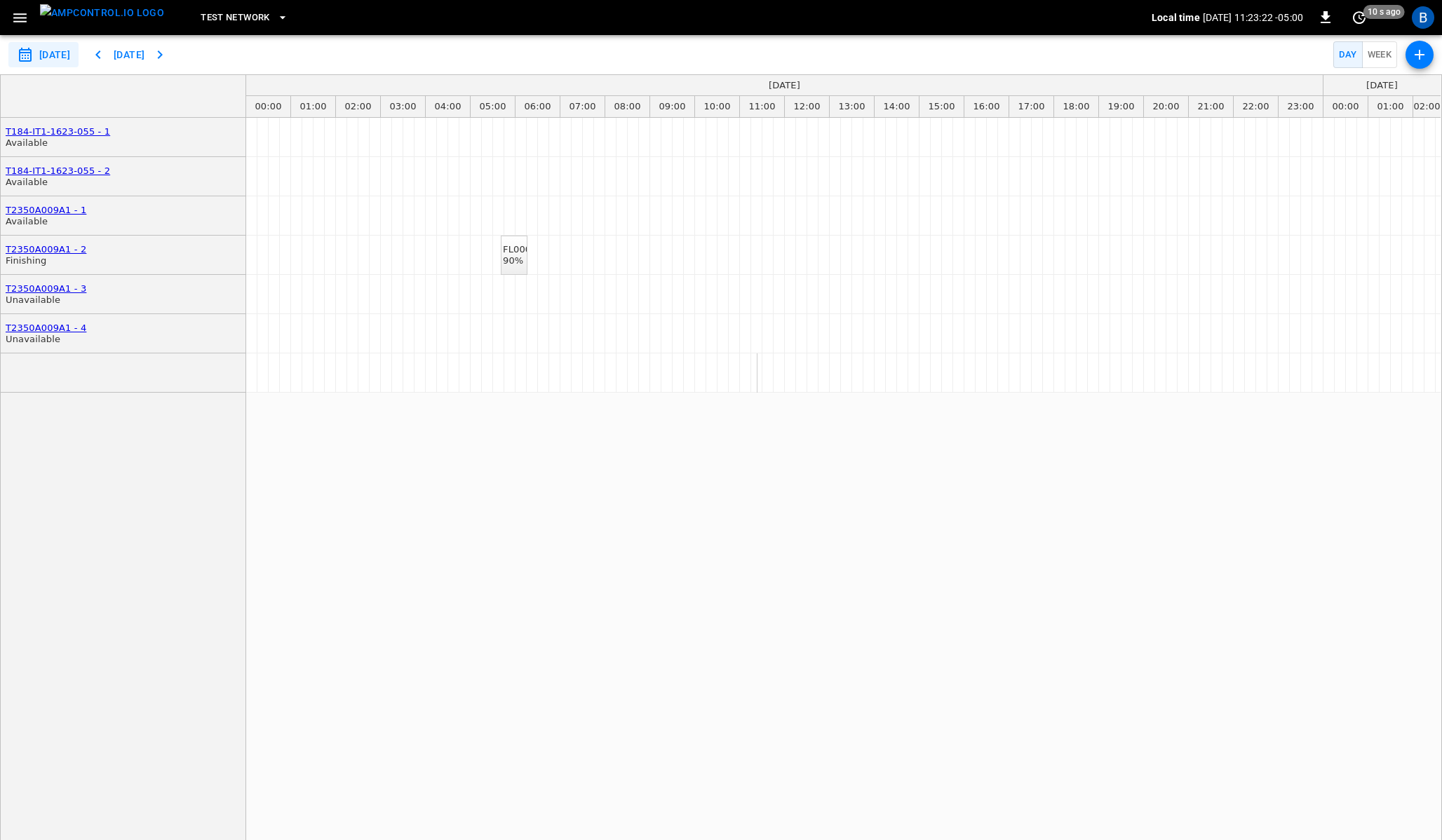
click at [1379, 58] on button "Week" at bounding box center [1380, 55] width 36 height 28
type input "**********"
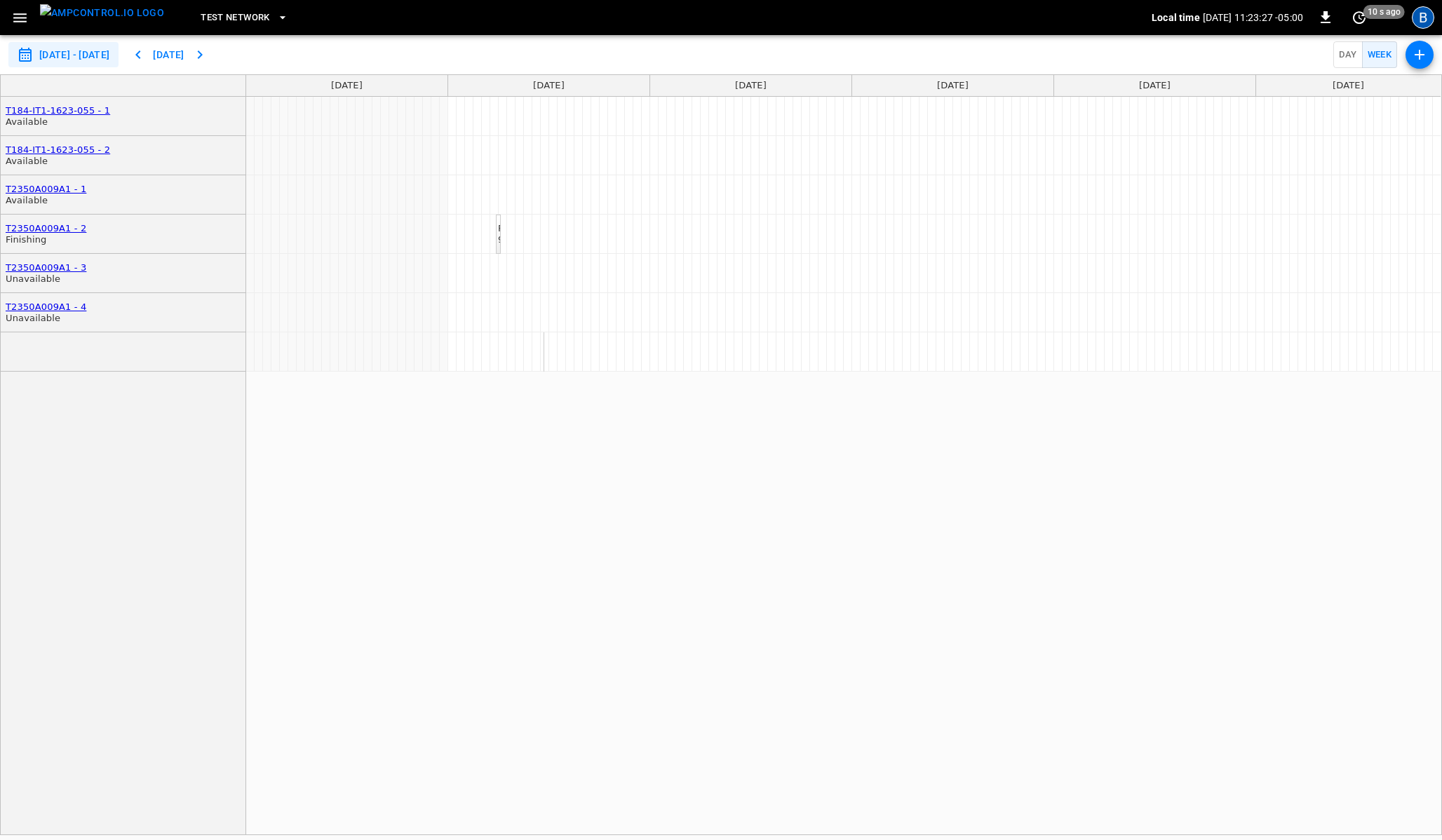
click at [1423, 14] on div "B" at bounding box center [1423, 18] width 23 height 23
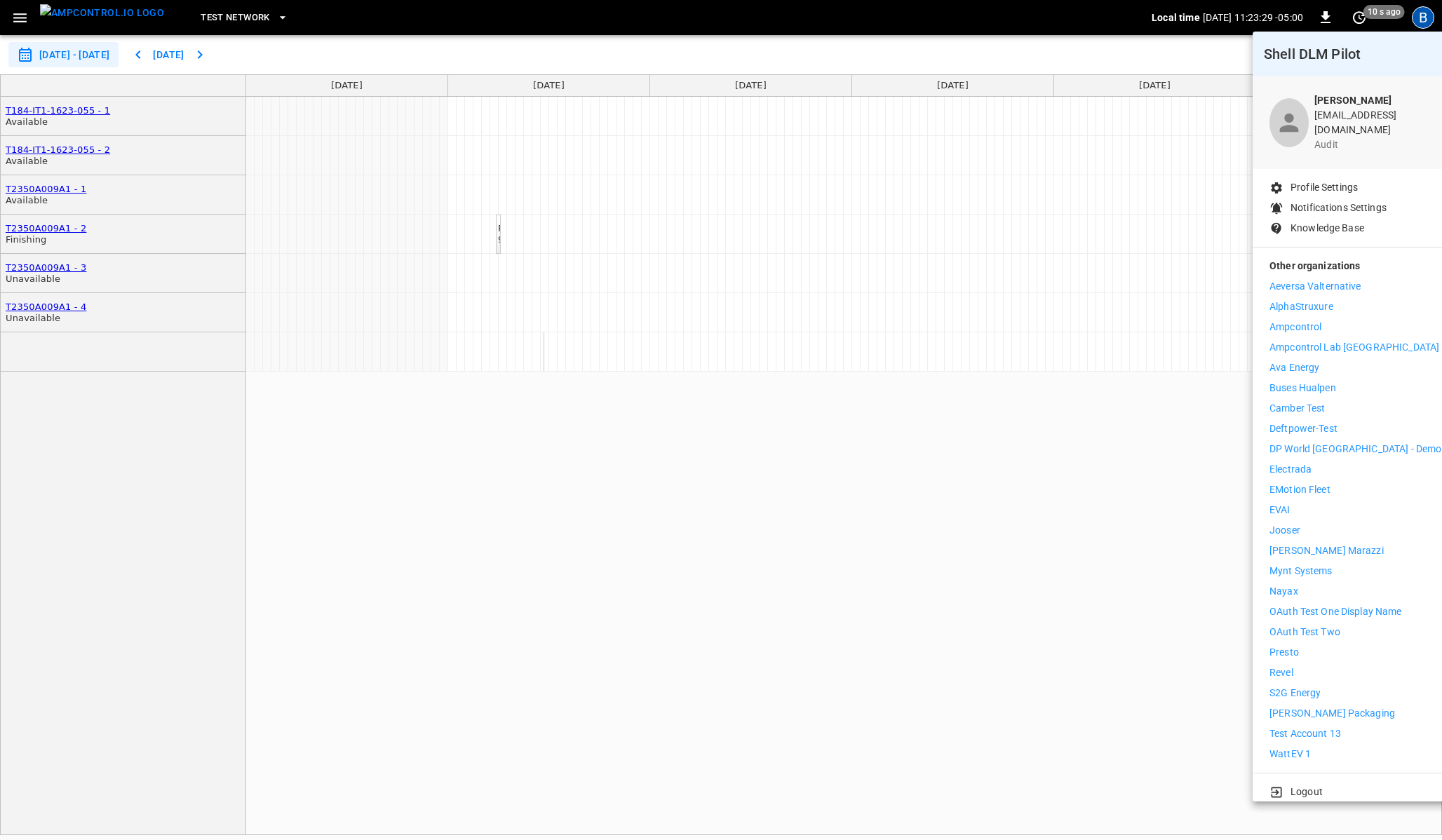
click at [1322, 785] on li "Logout" at bounding box center [1355, 792] width 172 height 15
